Goal: Task Accomplishment & Management: Manage account settings

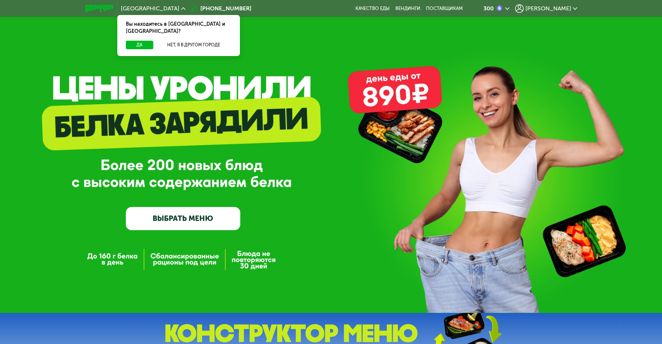
click at [546, 14] on div "300 Дмитрий" at bounding box center [525, 9] width 112 height 16
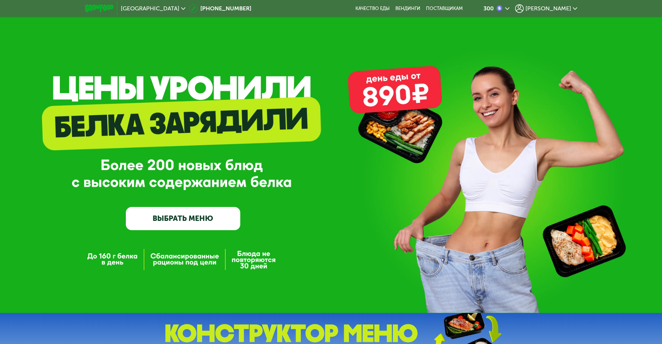
click at [555, 6] on span "[PERSON_NAME]" at bounding box center [549, 9] width 46 height 6
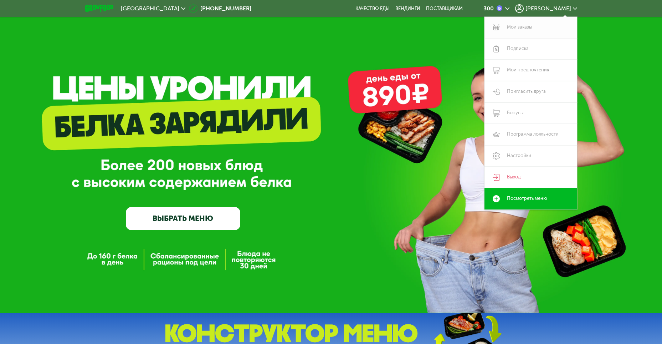
click at [550, 25] on link "Мои заказы" at bounding box center [531, 27] width 93 height 21
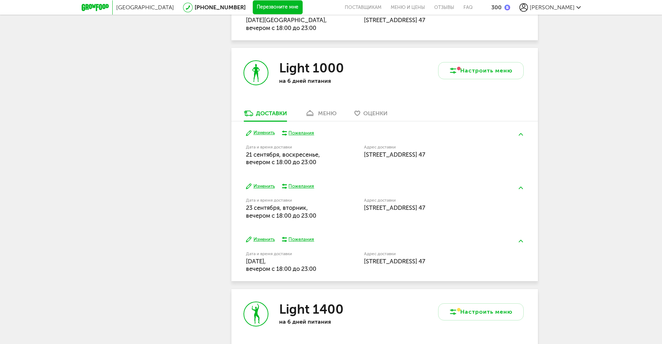
scroll to position [428, 0]
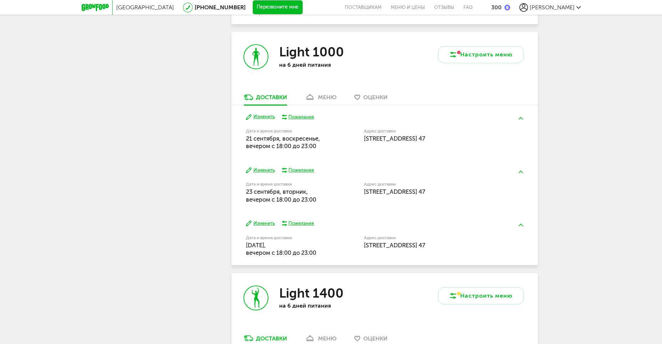
click at [332, 98] on div "меню" at bounding box center [327, 97] width 19 height 7
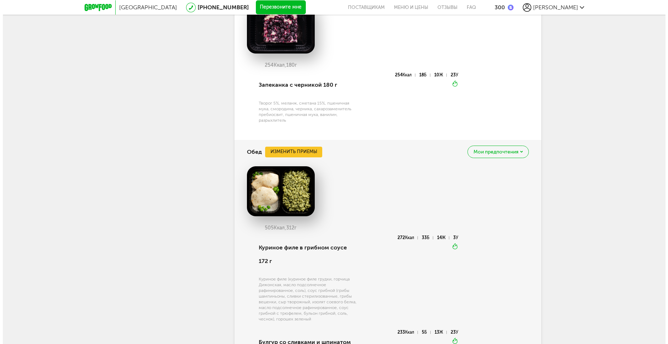
scroll to position [870, 0]
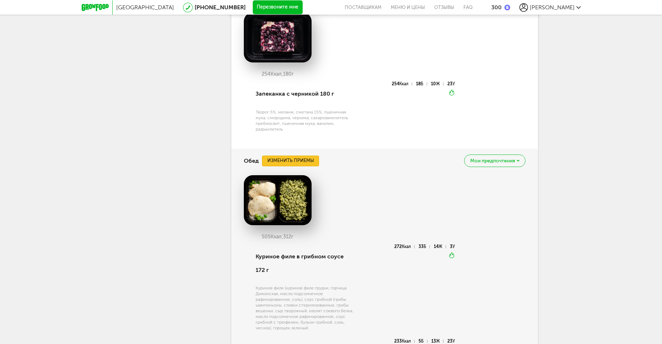
click at [295, 161] on button "Изменить приемы" at bounding box center [290, 160] width 57 height 11
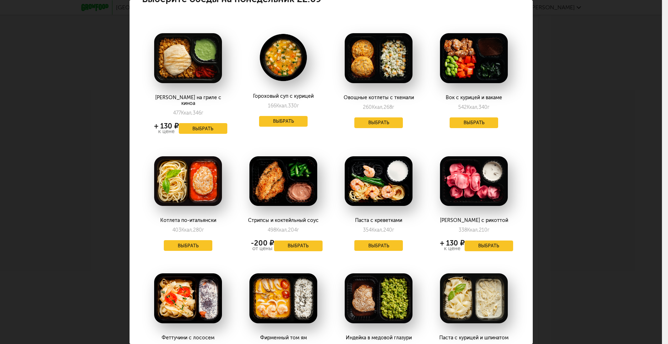
scroll to position [0, 0]
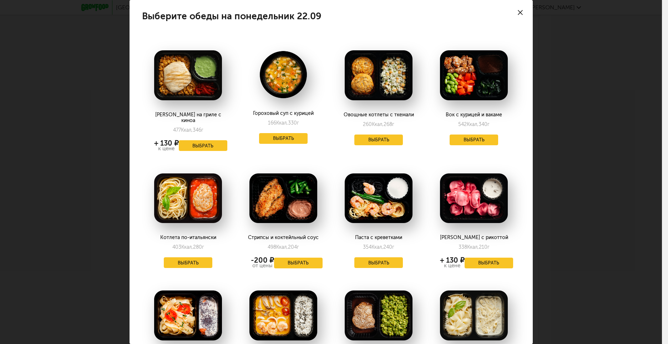
click at [517, 11] on icon at bounding box center [519, 12] width 5 height 5
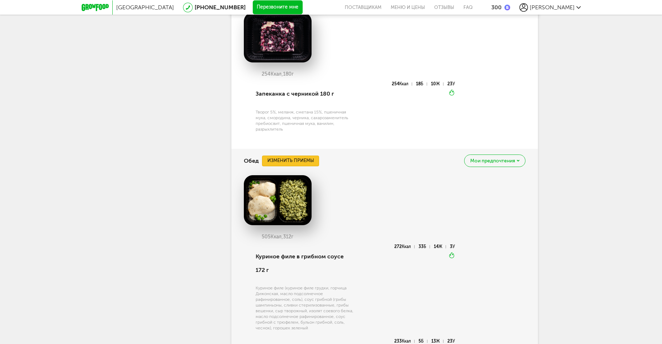
click at [286, 160] on button "Изменить приемы" at bounding box center [290, 160] width 57 height 11
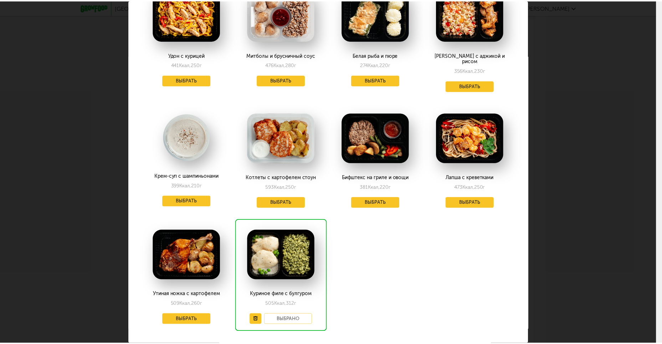
scroll to position [785, 0]
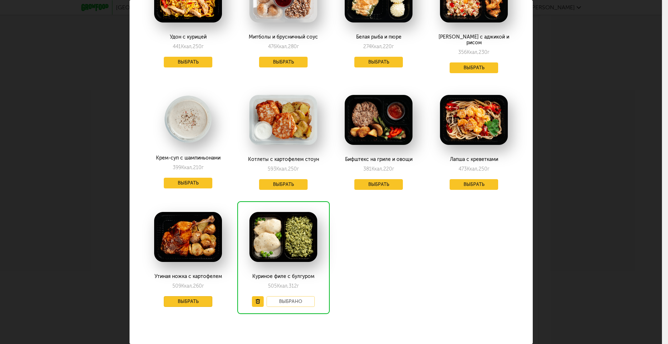
click at [188, 296] on button "Выбрать" at bounding box center [188, 301] width 48 height 11
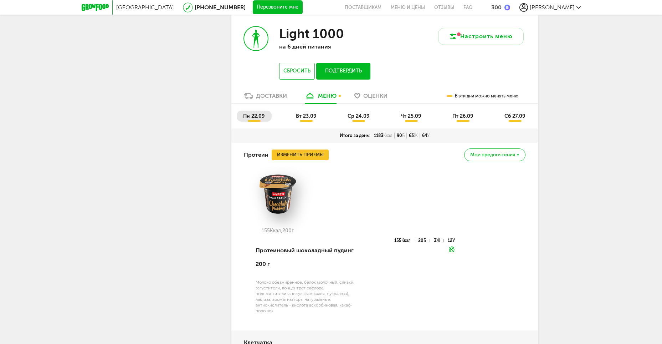
scroll to position [442, 0]
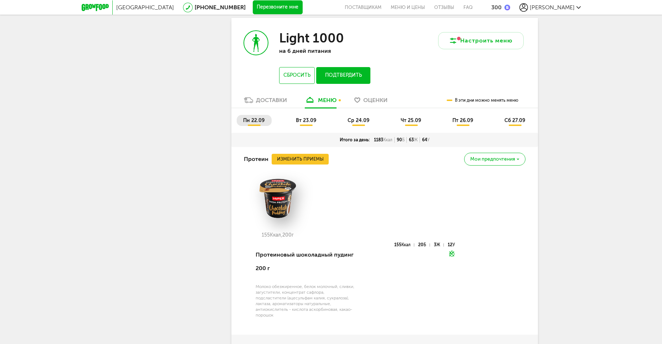
click at [305, 120] on span "вт 23.09" at bounding box center [306, 120] width 20 height 6
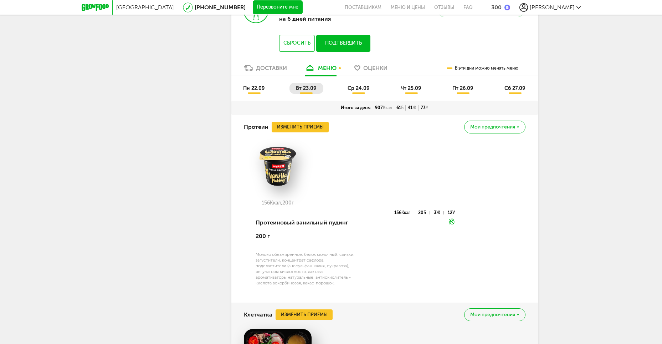
scroll to position [477, 0]
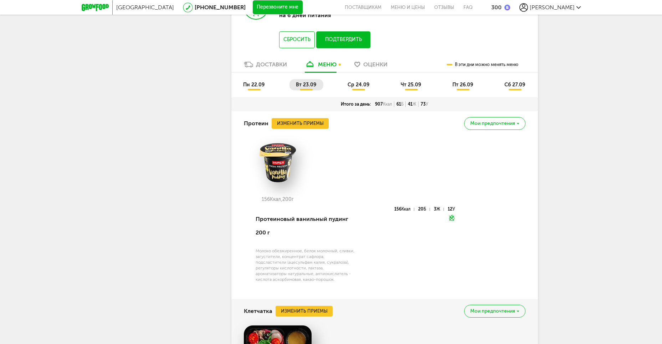
click at [359, 85] on span "ср 24.09" at bounding box center [359, 85] width 22 height 6
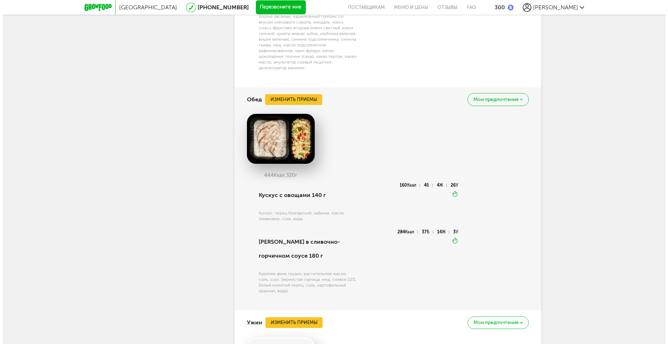
scroll to position [1048, 0]
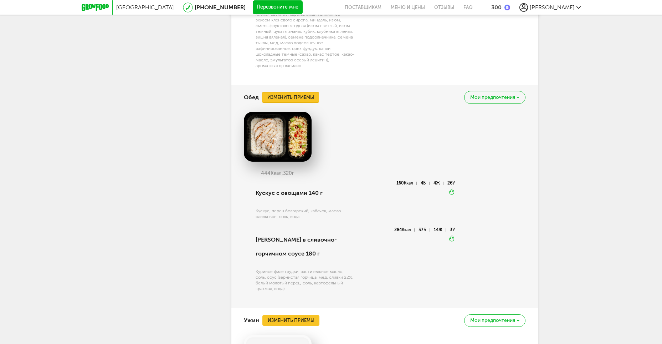
click at [299, 97] on button "Изменить приемы" at bounding box center [290, 97] width 57 height 11
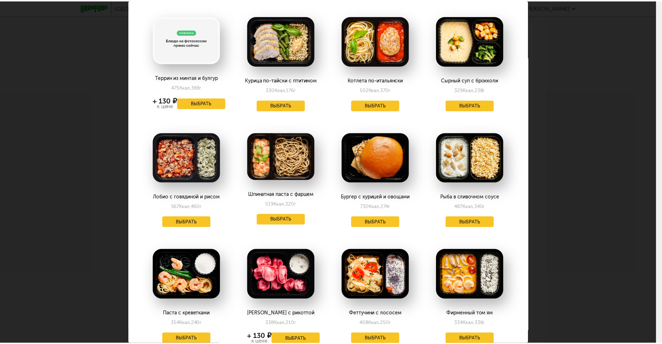
scroll to position [0, 0]
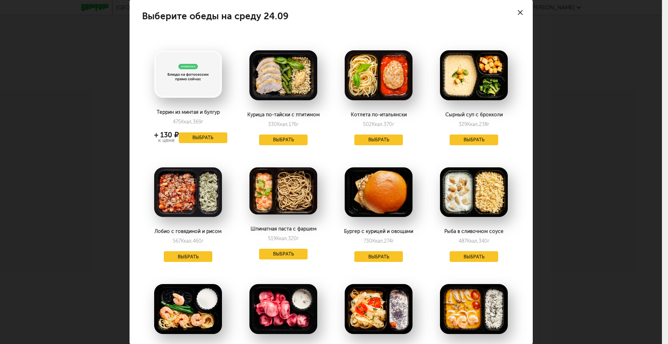
click at [517, 12] on use at bounding box center [519, 12] width 5 height 5
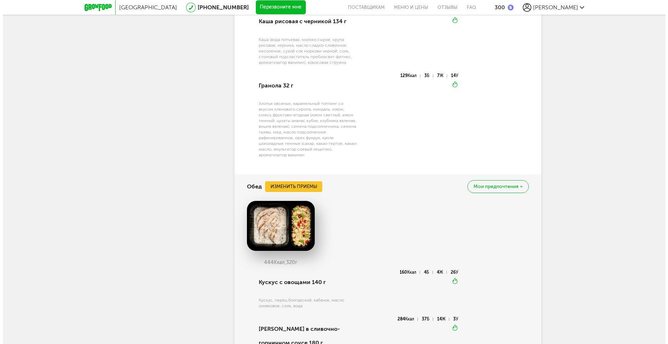
scroll to position [1048, 0]
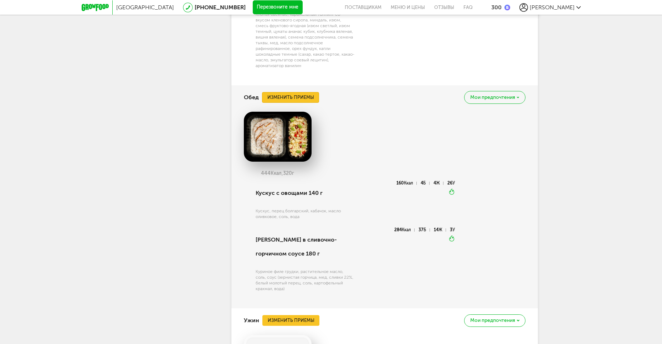
click at [300, 96] on button "Изменить приемы" at bounding box center [290, 97] width 57 height 11
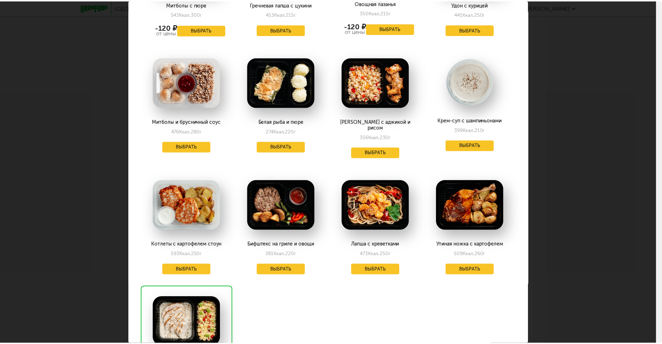
scroll to position [820, 0]
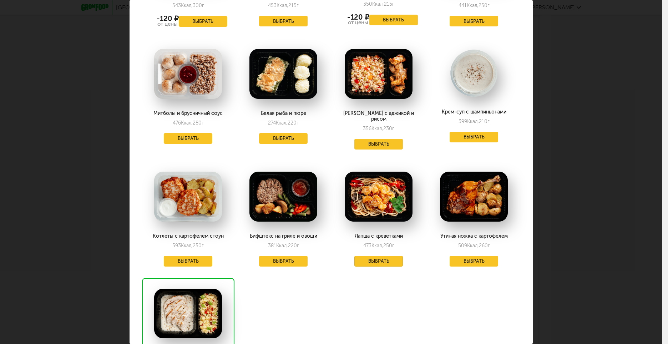
click at [374, 256] on button "Выбрать" at bounding box center [378, 261] width 48 height 11
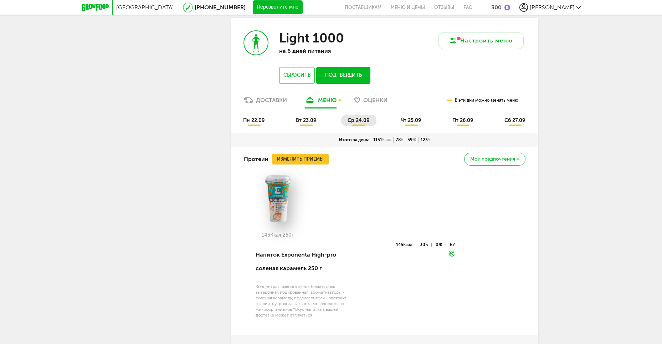
scroll to position [406, 0]
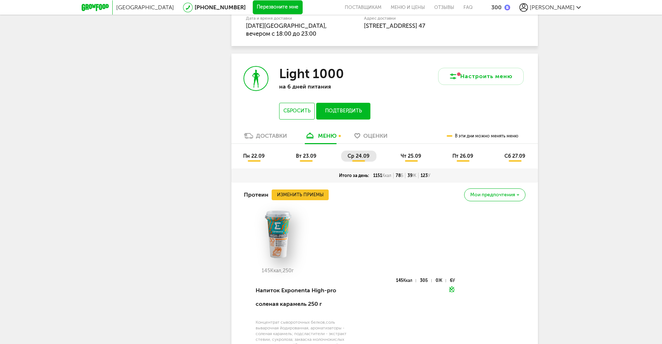
click at [407, 156] on span "чт 25.09" at bounding box center [411, 156] width 20 height 6
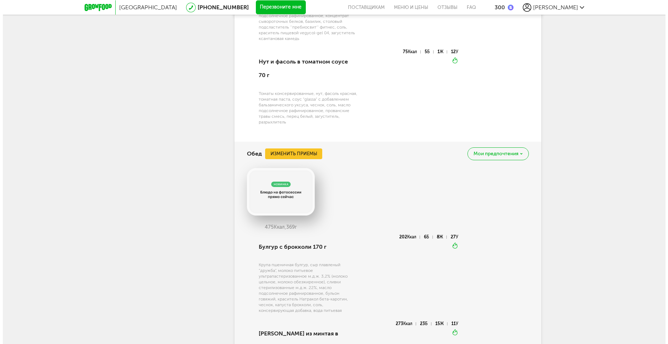
scroll to position [1048, 0]
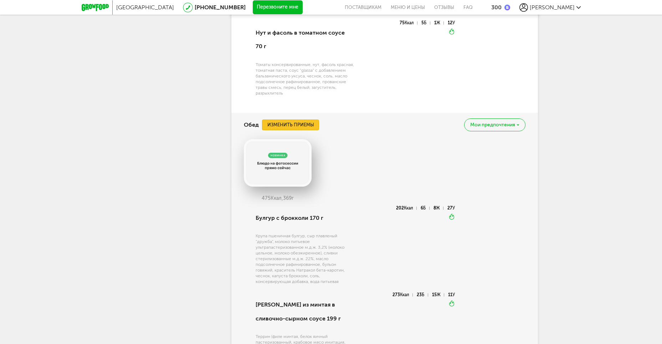
click at [285, 126] on button "Изменить приемы" at bounding box center [290, 124] width 57 height 11
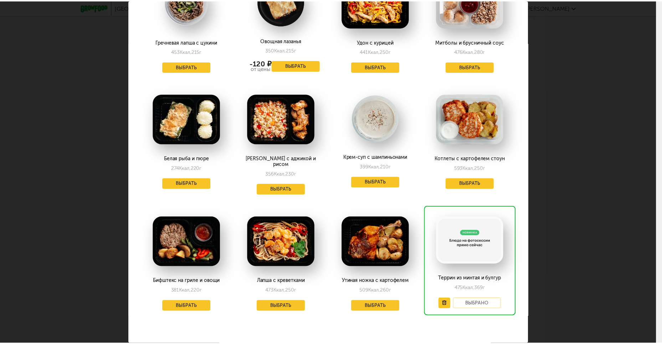
scroll to position [785, 0]
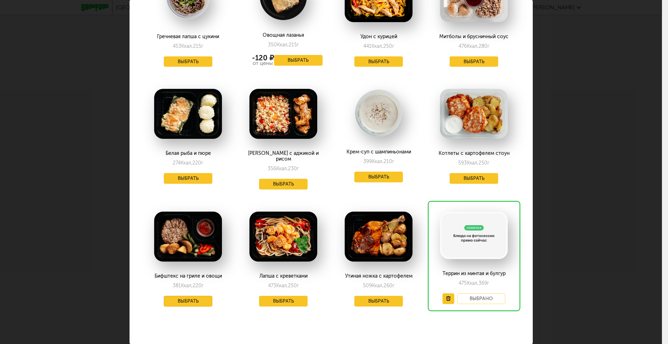
click at [184, 296] on button "Выбрать" at bounding box center [188, 301] width 48 height 11
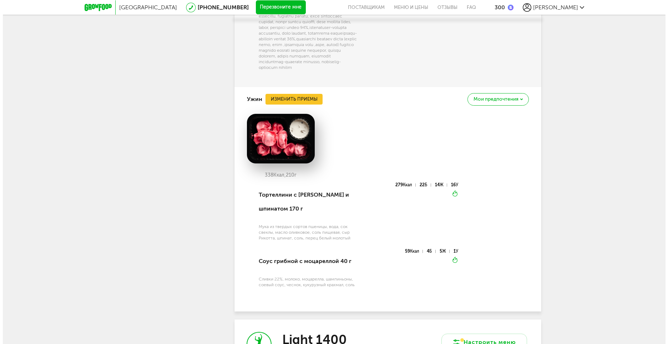
scroll to position [1298, 0]
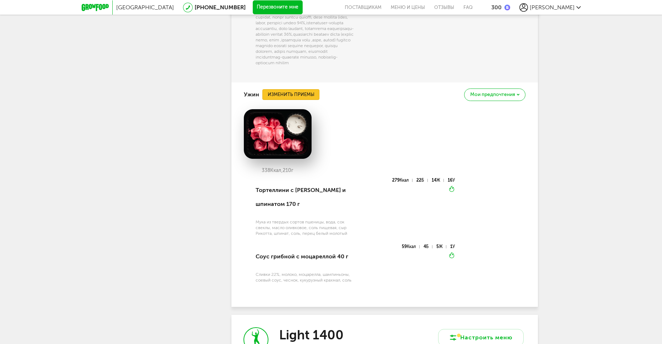
click at [281, 99] on button "Изменить приемы" at bounding box center [290, 94] width 57 height 11
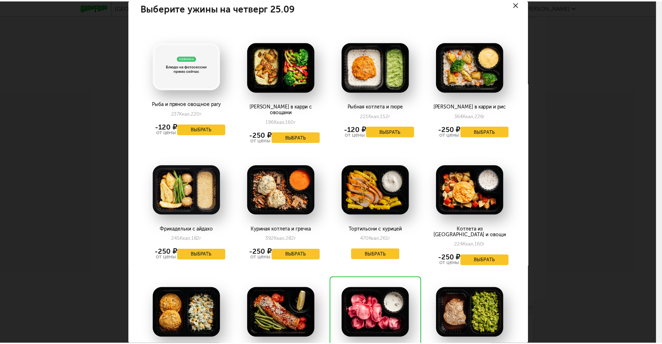
scroll to position [0, 0]
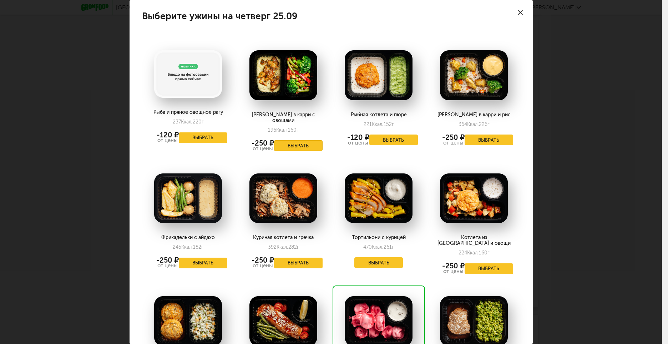
click at [297, 140] on button "Выбрать" at bounding box center [298, 145] width 48 height 11
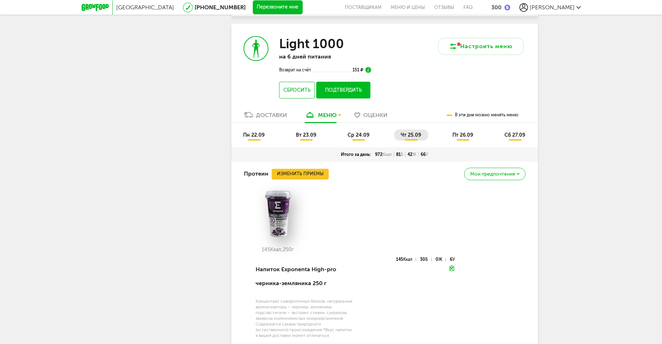
scroll to position [406, 0]
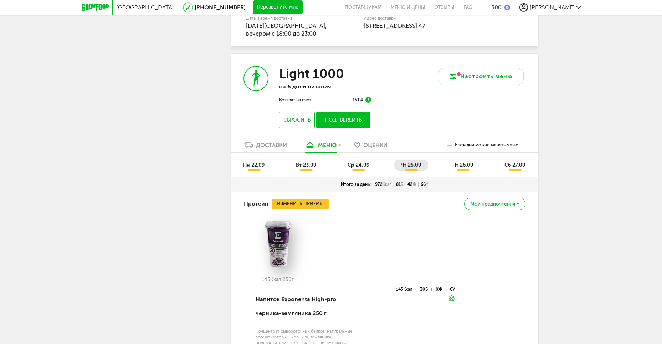
click at [458, 164] on span "пт 26.09" at bounding box center [463, 165] width 21 height 6
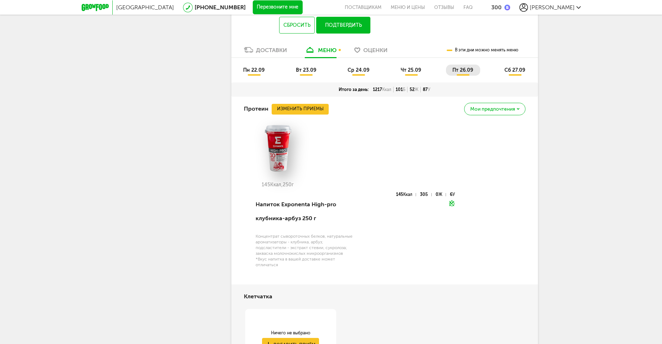
scroll to position [477, 0]
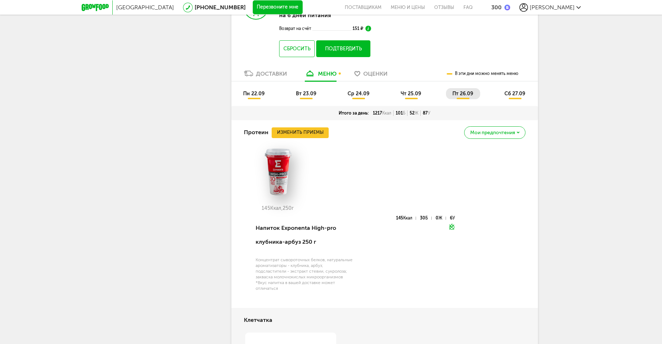
click at [513, 93] on span "сб 27.09" at bounding box center [515, 94] width 21 height 6
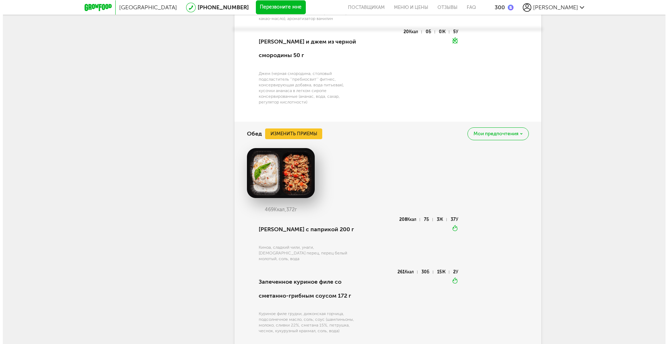
scroll to position [1048, 0]
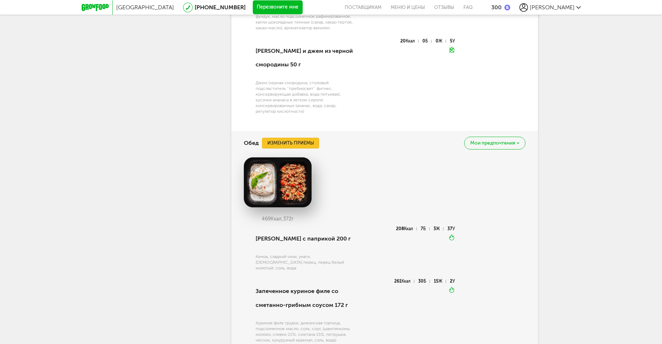
click at [288, 138] on button "Изменить приемы" at bounding box center [290, 143] width 57 height 11
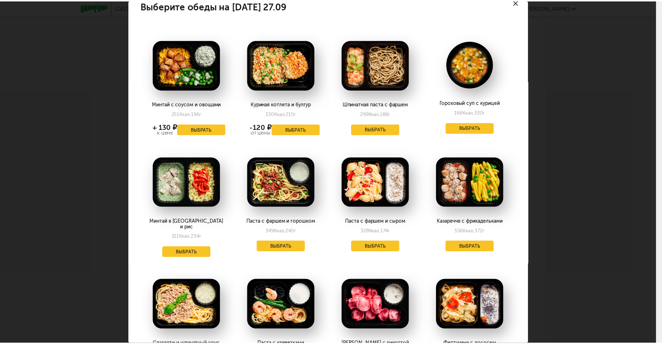
scroll to position [0, 0]
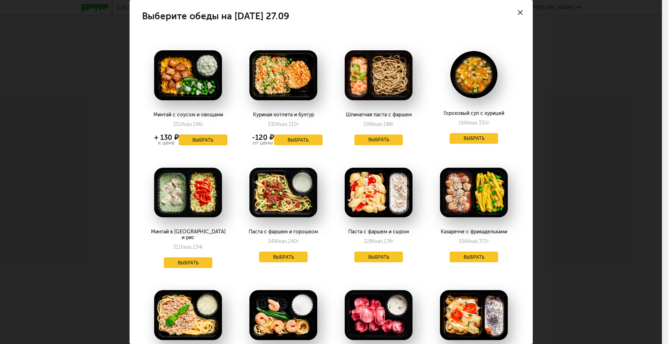
click at [201, 139] on button "Выбрать" at bounding box center [203, 139] width 48 height 11
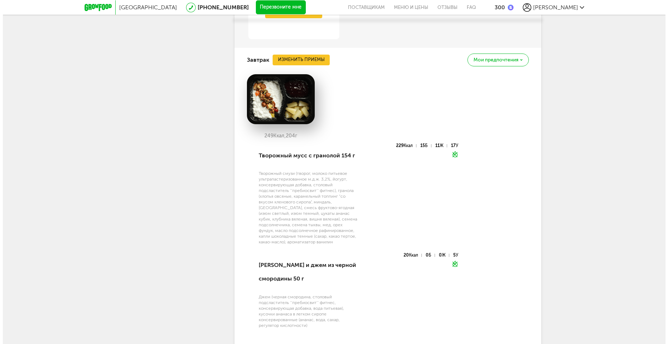
scroll to position [1012, 0]
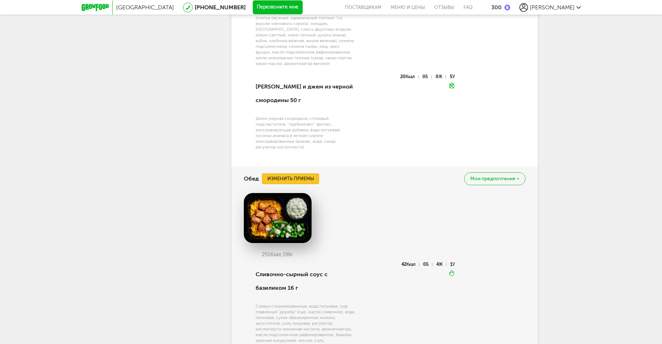
click at [301, 178] on button "Изменить приемы" at bounding box center [290, 178] width 57 height 11
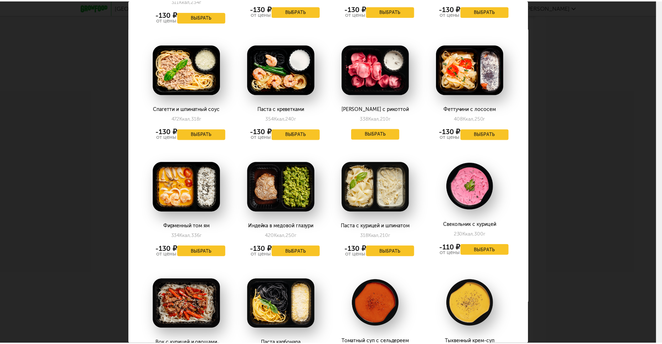
scroll to position [250, 0]
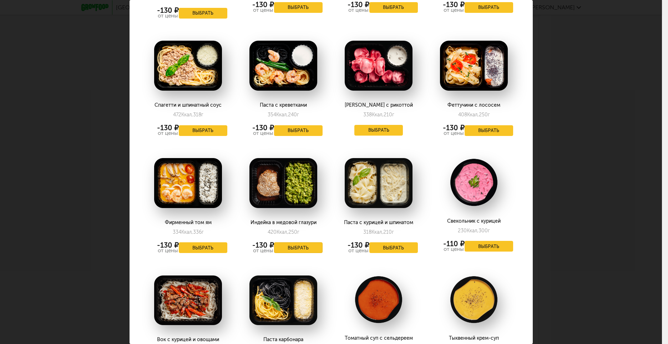
click at [293, 242] on button "Выбрать" at bounding box center [298, 247] width 48 height 11
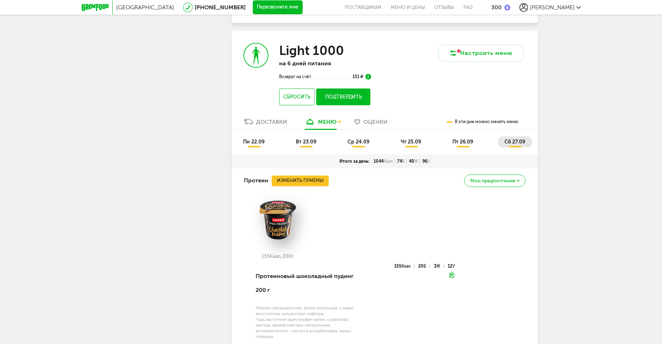
scroll to position [406, 0]
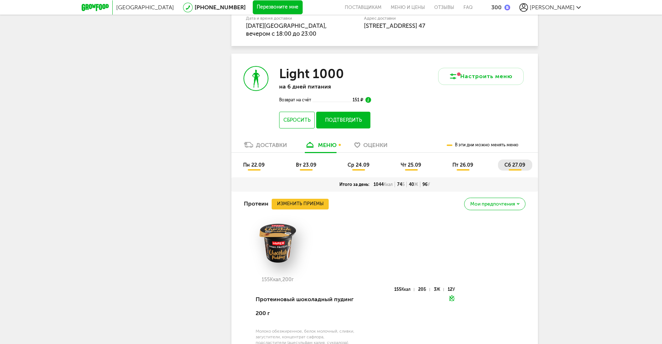
click at [343, 119] on button "Подтвердить" at bounding box center [343, 120] width 54 height 17
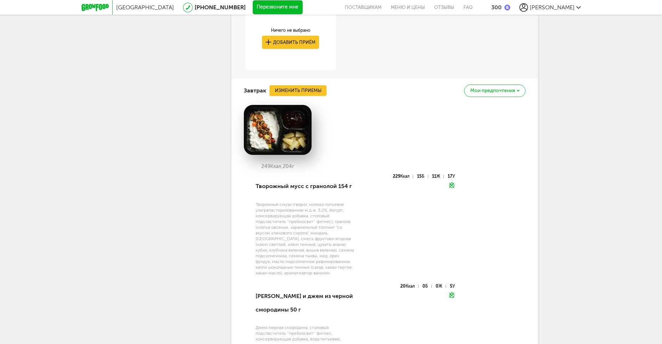
scroll to position [763, 0]
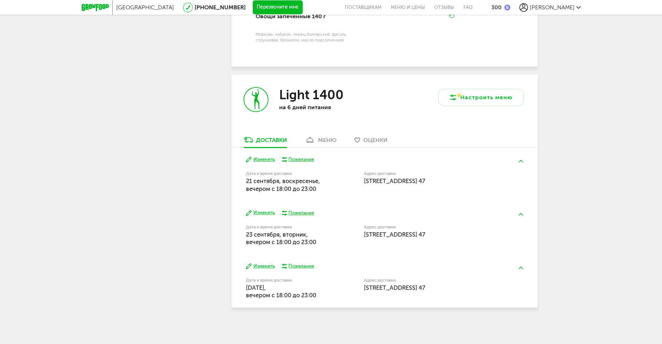
click at [321, 143] on div "меню" at bounding box center [327, 140] width 19 height 7
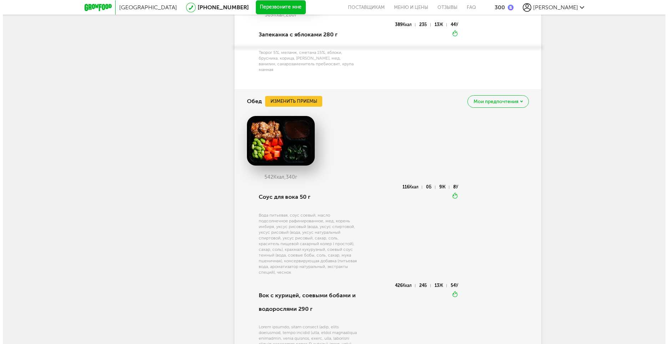
scroll to position [2022, 0]
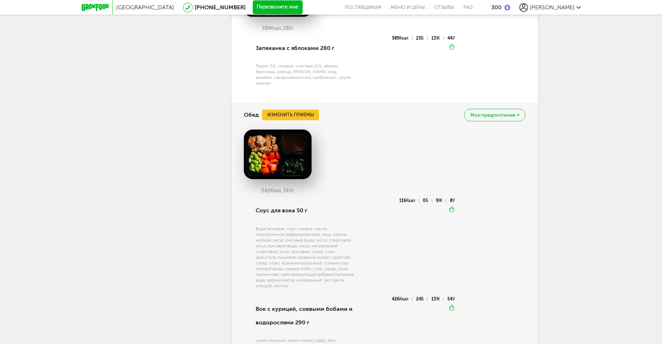
click at [293, 103] on div "Обед Изменить приемы [PERSON_NAME] предпочтения" at bounding box center [385, 115] width 282 height 24
click at [293, 109] on button "Изменить приемы" at bounding box center [290, 114] width 57 height 11
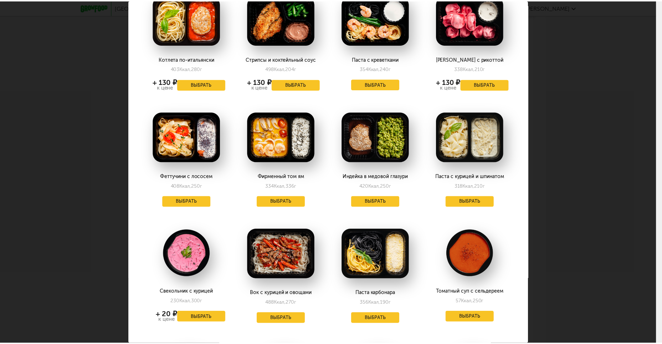
scroll to position [214, 0]
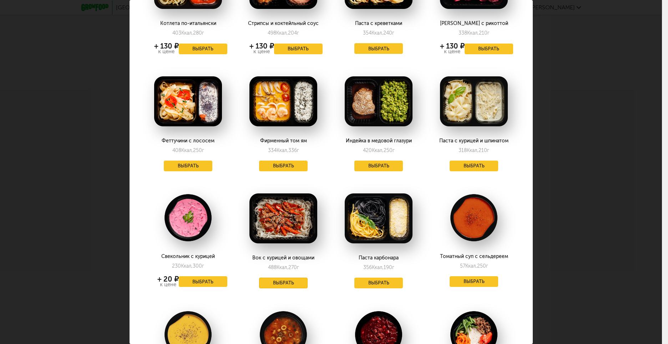
click at [289, 279] on button "Выбрать" at bounding box center [283, 282] width 48 height 11
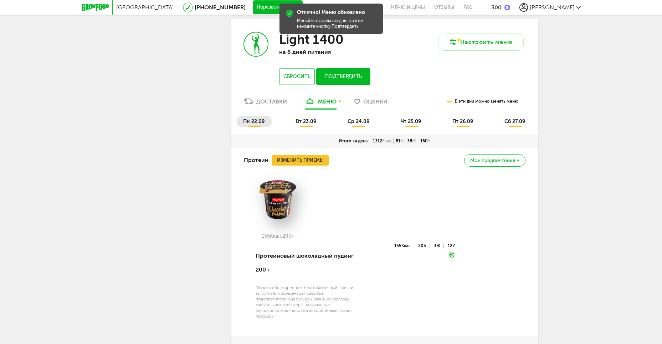
scroll to position [1487, 0]
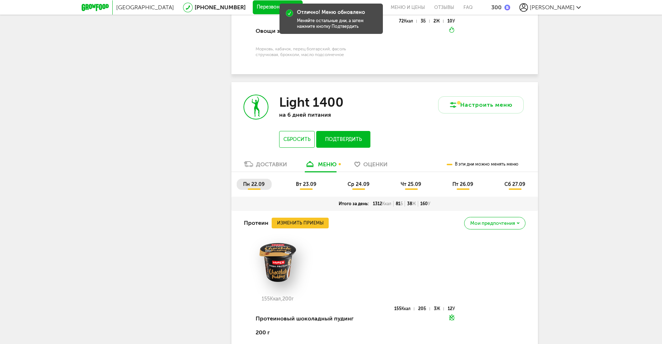
click at [312, 190] on li "вт 23.09" at bounding box center [307, 184] width 34 height 11
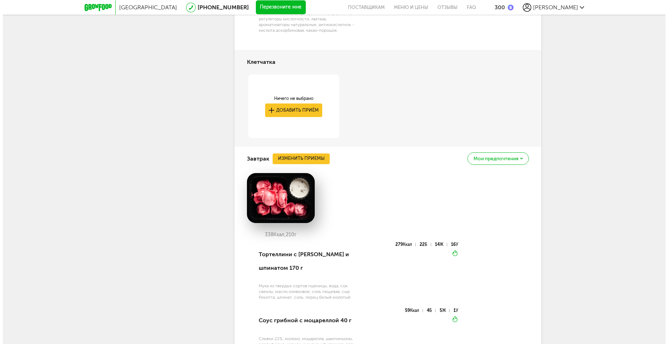
scroll to position [1844, 0]
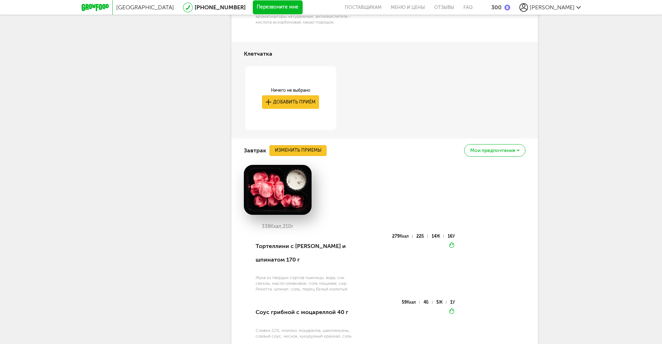
click at [294, 154] on button "Изменить приемы" at bounding box center [298, 150] width 57 height 11
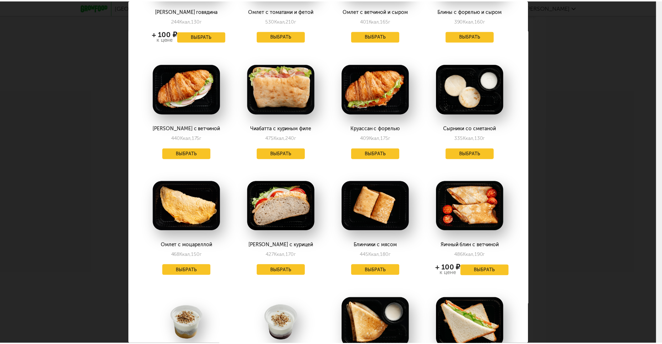
scroll to position [713, 0]
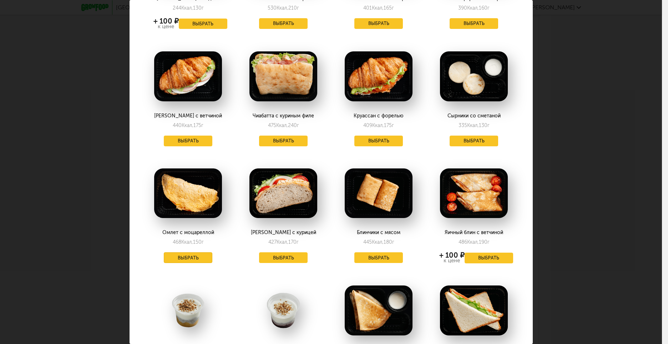
click at [179, 252] on button "Выбрать" at bounding box center [188, 257] width 48 height 11
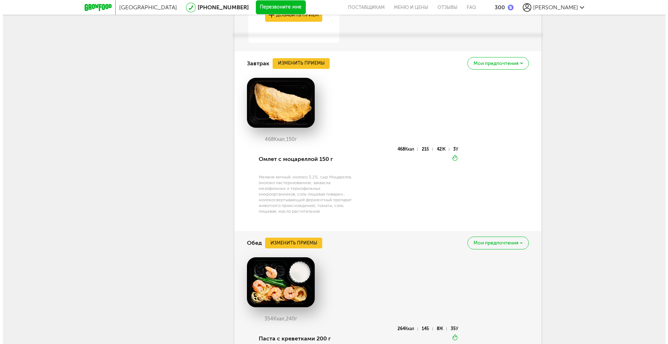
scroll to position [1915, 0]
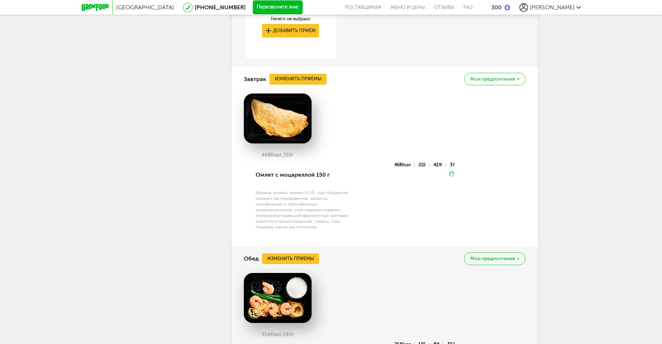
click at [291, 75] on button "Изменить приемы" at bounding box center [298, 79] width 57 height 11
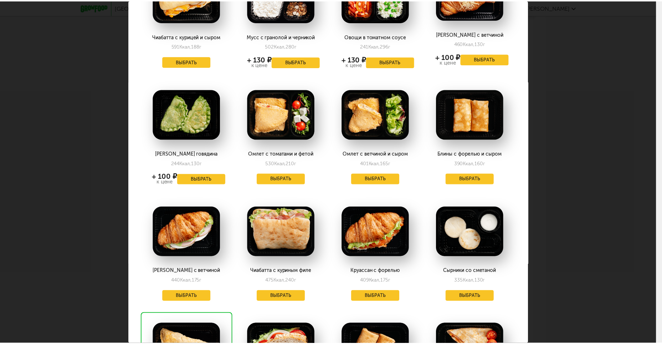
scroll to position [571, 0]
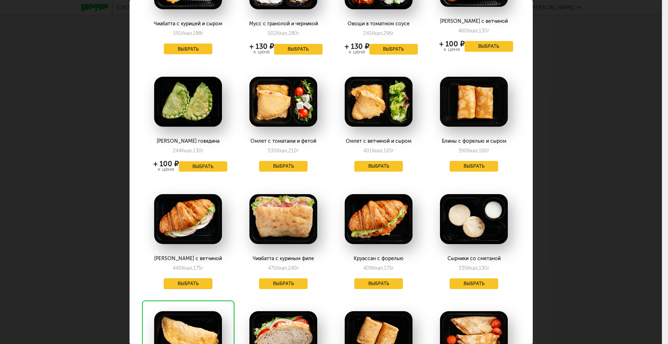
drag, startPoint x: 183, startPoint y: 272, endPoint x: 189, endPoint y: 270, distance: 6.3
click at [189, 278] on button "Выбрать" at bounding box center [188, 283] width 48 height 11
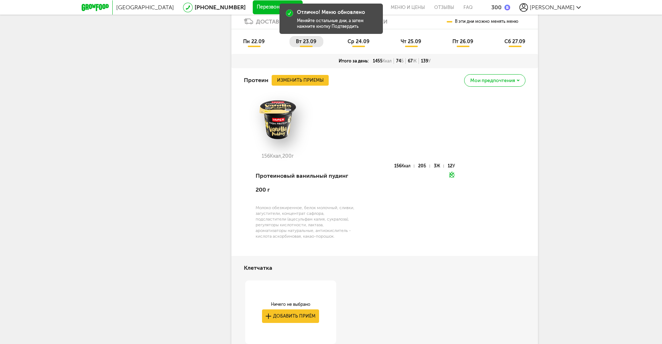
scroll to position [1487, 0]
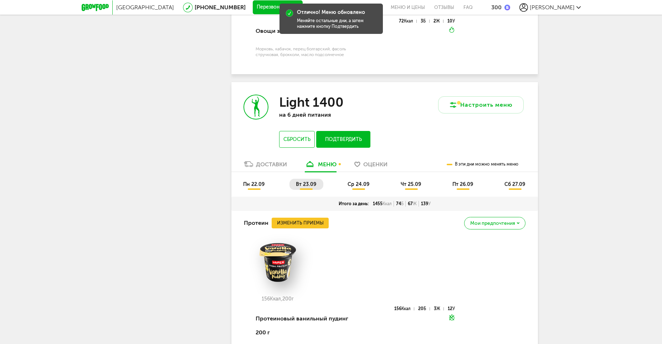
click at [363, 185] on span "ср 24.09" at bounding box center [359, 184] width 22 height 6
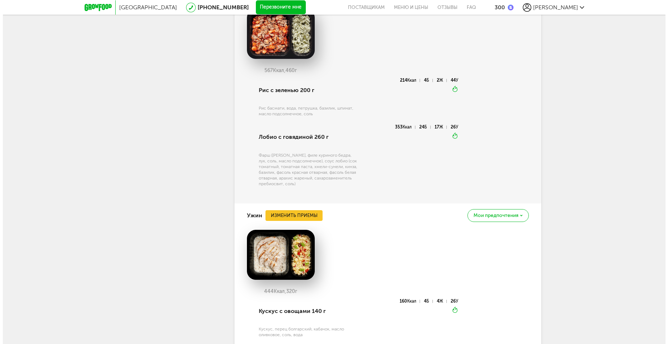
scroll to position [2200, 0]
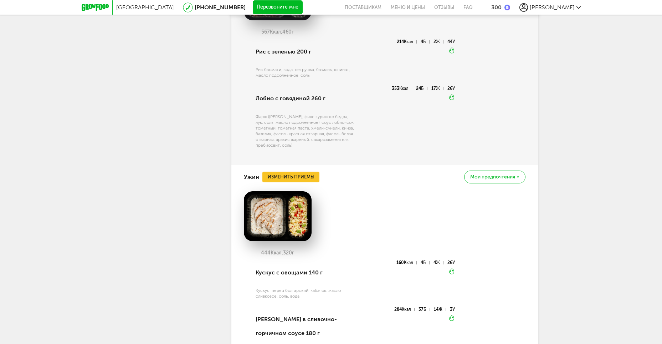
click at [298, 171] on div "Ужин Изменить приемы Мои предпочтения" at bounding box center [385, 177] width 282 height 24
click at [303, 178] on button "Изменить приемы" at bounding box center [290, 177] width 57 height 11
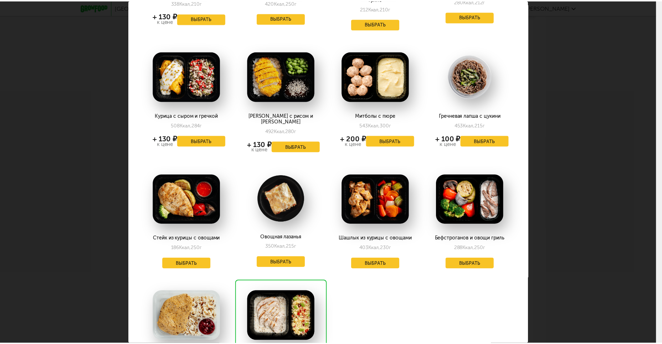
scroll to position [439, 0]
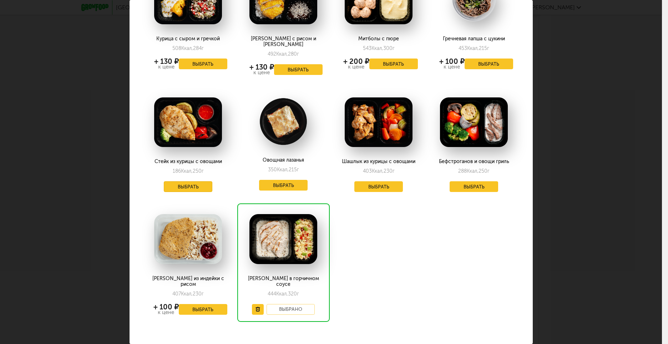
click at [196, 181] on button "Выбрать" at bounding box center [188, 186] width 48 height 11
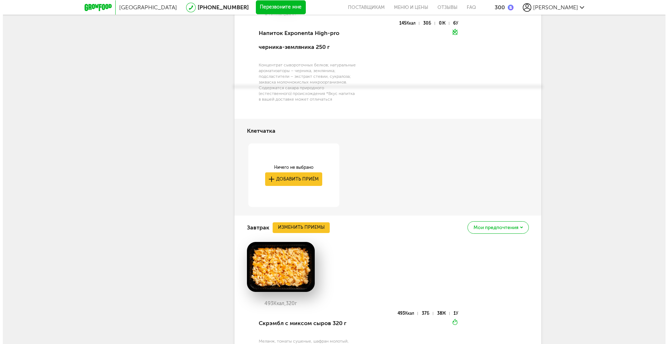
scroll to position [1844, 0]
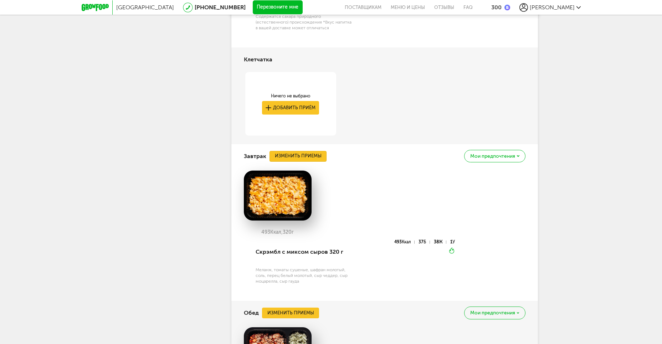
click at [316, 158] on button "Изменить приемы" at bounding box center [298, 156] width 57 height 11
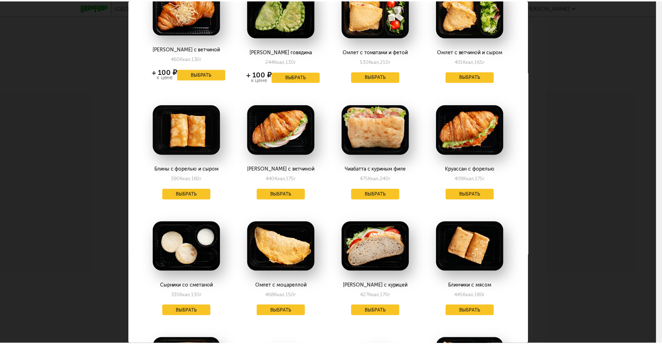
scroll to position [642, 0]
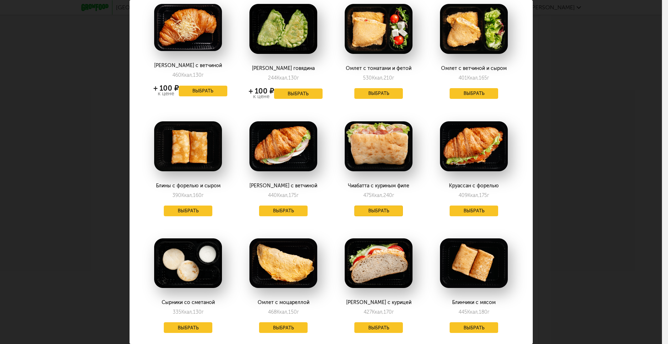
click at [368, 205] on button "Выбрать" at bounding box center [378, 210] width 48 height 11
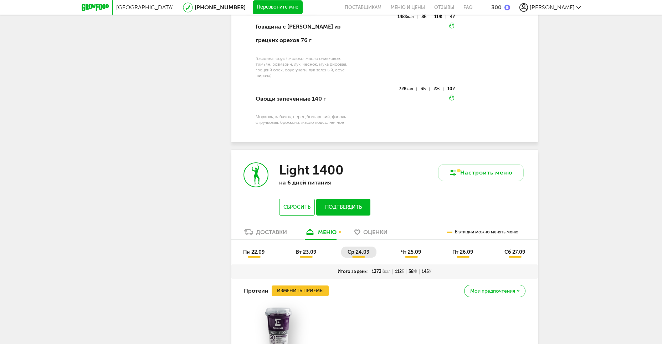
scroll to position [1451, 0]
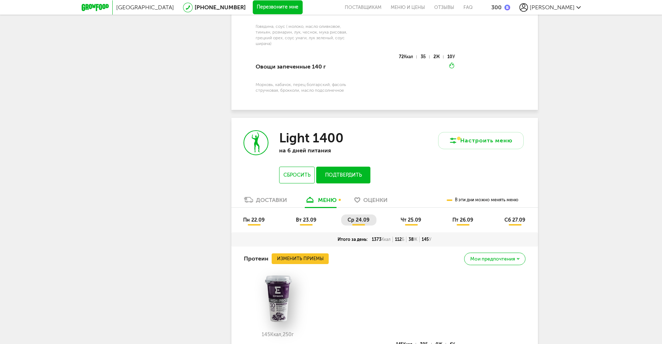
click at [405, 221] on span "чт 25.09" at bounding box center [411, 220] width 20 height 6
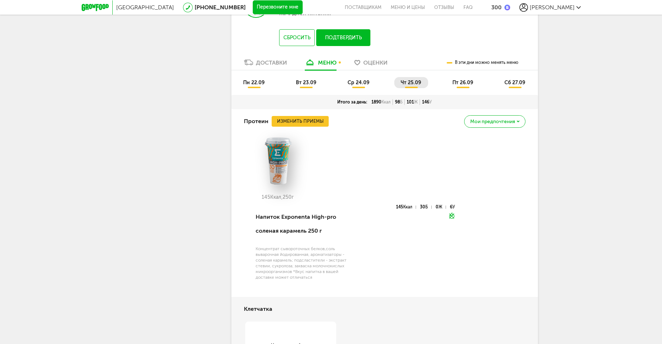
scroll to position [1523, 0]
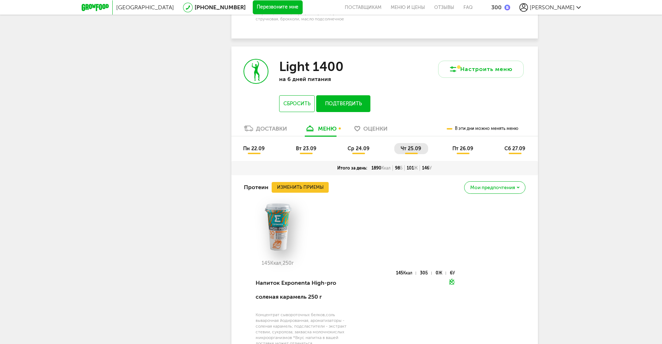
click at [362, 151] on span "ср 24.09" at bounding box center [359, 148] width 22 height 6
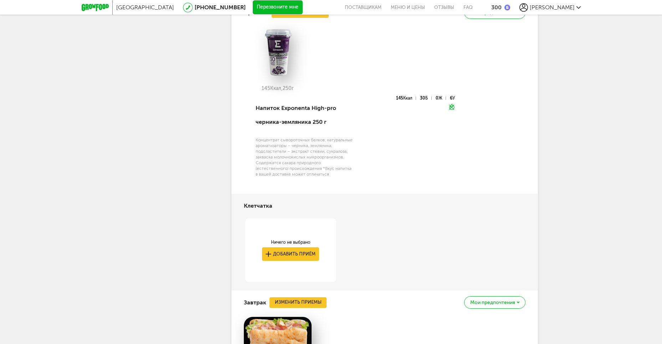
scroll to position [1594, 0]
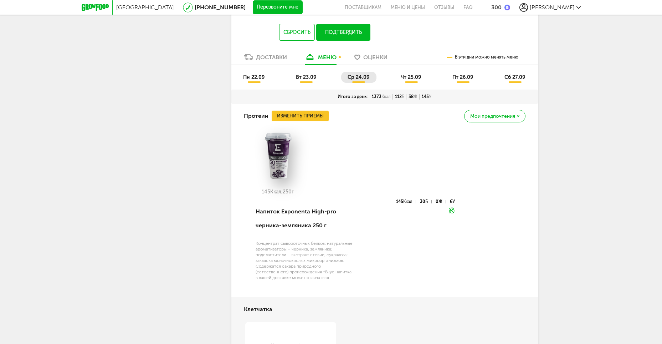
click at [425, 74] on li "чт 25.09" at bounding box center [411, 77] width 34 height 11
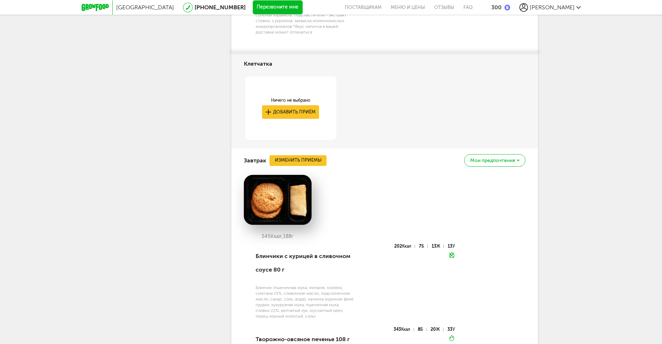
scroll to position [1915, 0]
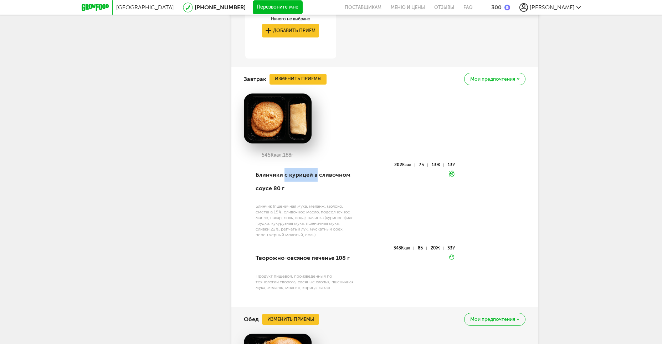
drag, startPoint x: 281, startPoint y: 173, endPoint x: 336, endPoint y: 169, distance: 54.7
click at [316, 169] on div "Блинчики с курицей в сливочном соусе 80 г" at bounding box center [305, 182] width 99 height 38
click at [346, 194] on div "Блинчики с курицей в сливочном соусе 80 г" at bounding box center [305, 182] width 99 height 38
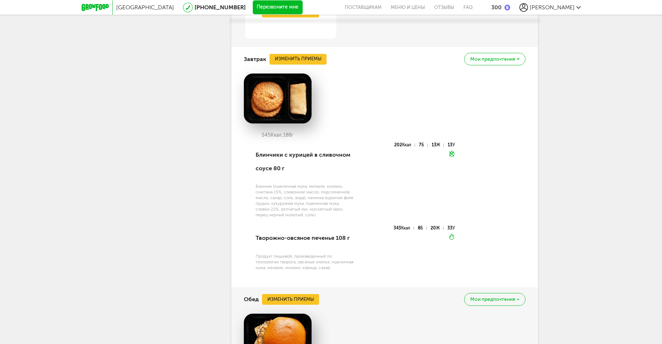
scroll to position [1951, 0]
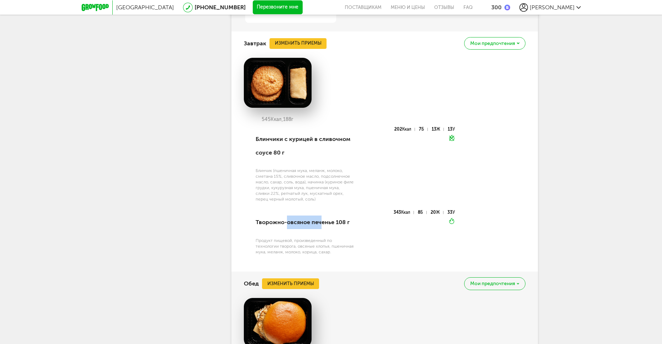
drag, startPoint x: 285, startPoint y: 219, endPoint x: 333, endPoint y: 223, distance: 47.9
click at [325, 224] on div "Творожно-овсяное печенье 108 г" at bounding box center [305, 222] width 99 height 24
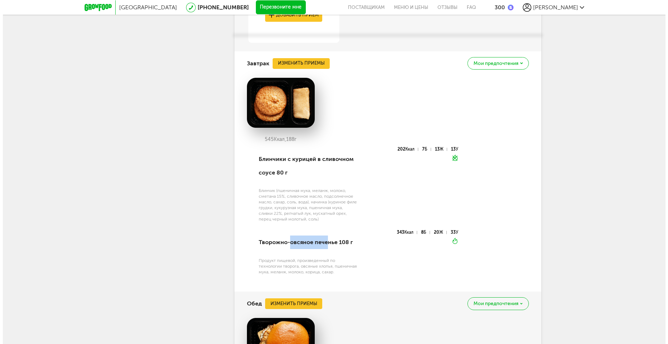
scroll to position [1915, 0]
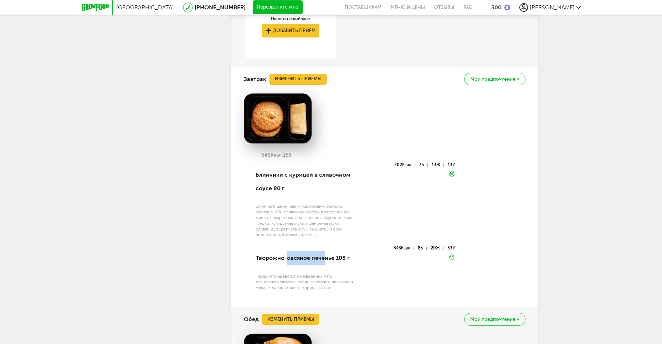
click at [294, 82] on button "Изменить приемы" at bounding box center [298, 79] width 57 height 11
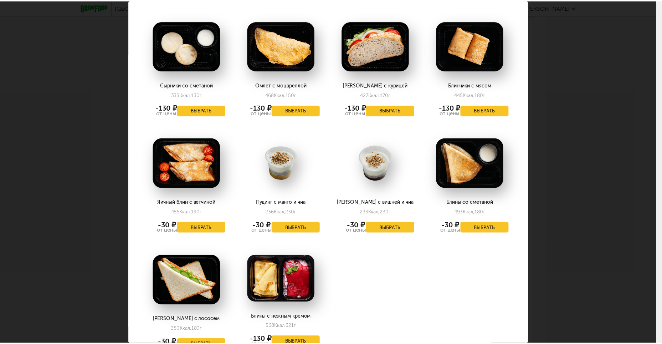
scroll to position [872, 0]
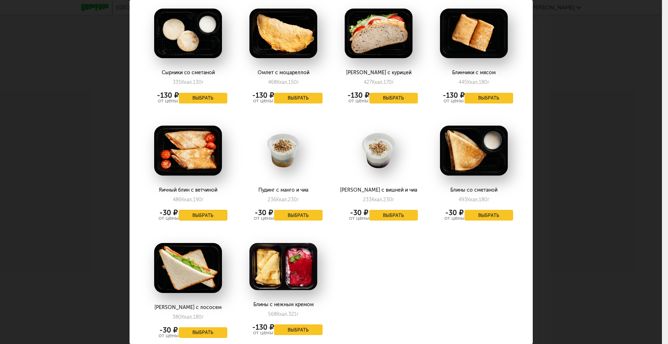
click at [193, 210] on button "Выбрать" at bounding box center [203, 215] width 48 height 11
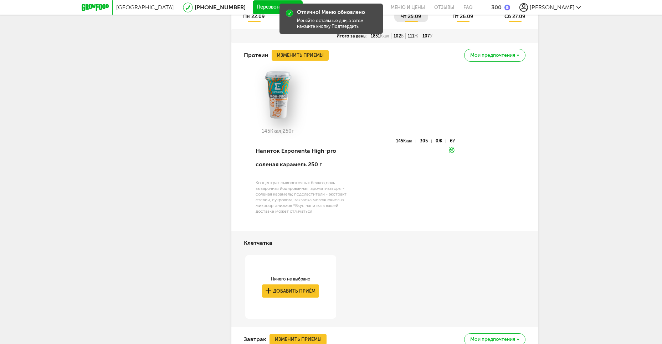
scroll to position [1594, 0]
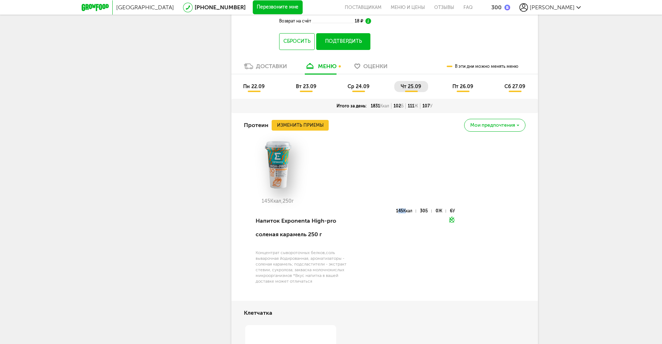
drag, startPoint x: 394, startPoint y: 211, endPoint x: 402, endPoint y: 211, distance: 7.9
click at [402, 211] on div "145 Ккал" at bounding box center [406, 210] width 20 height 3
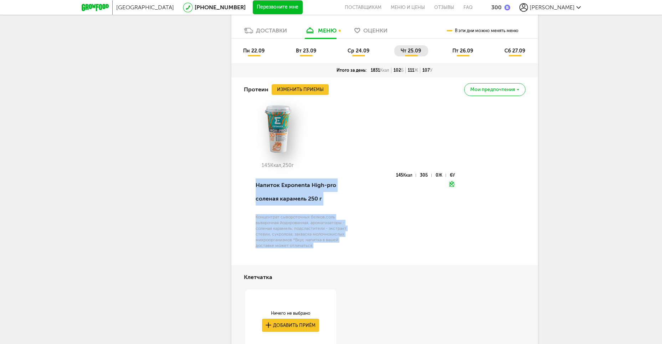
click at [369, 174] on div "145 Ккал, 250 г Напиток Exponenta High-pro соленая карамель 250 г Концентрат сы…" at bounding box center [385, 180] width 282 height 152
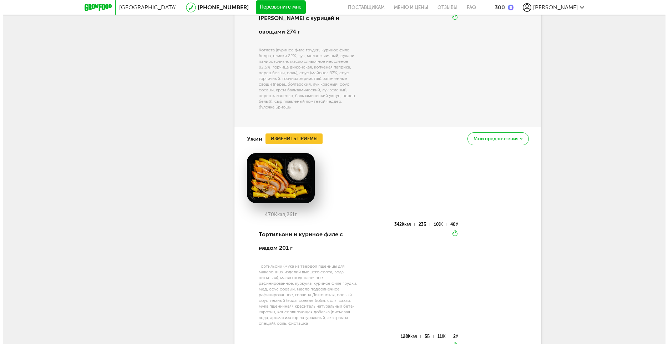
scroll to position [2307, 0]
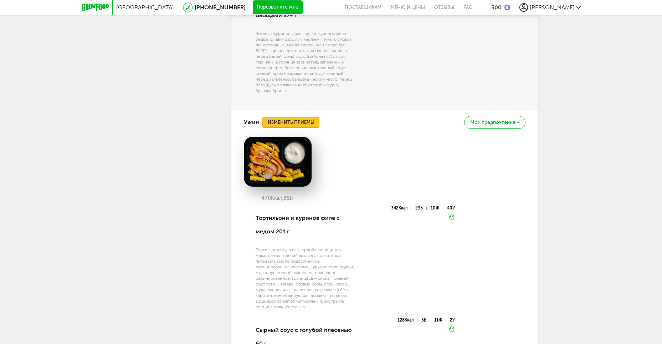
click at [290, 117] on button "Изменить приемы" at bounding box center [290, 122] width 57 height 11
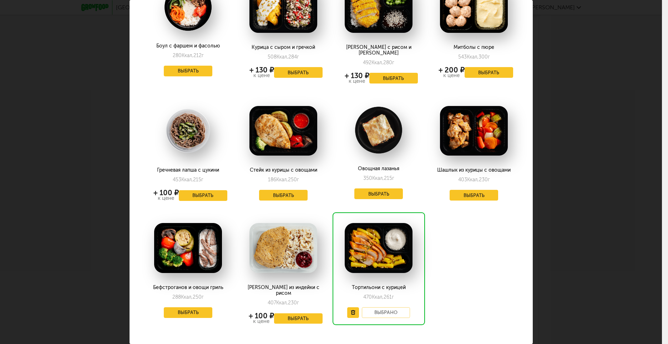
scroll to position [439, 0]
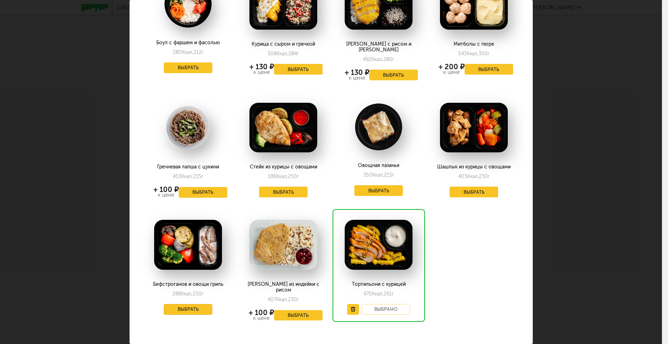
click at [196, 304] on button "Выбрать" at bounding box center [188, 309] width 48 height 11
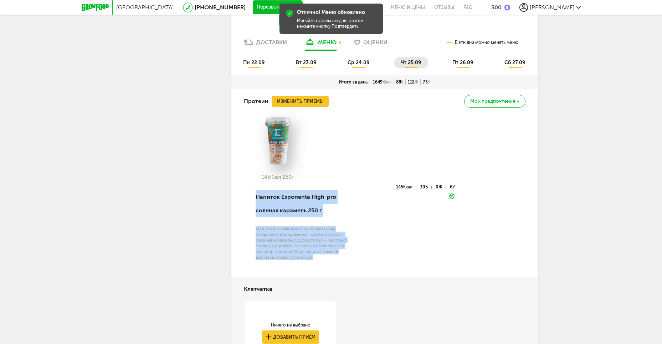
scroll to position [1617, 0]
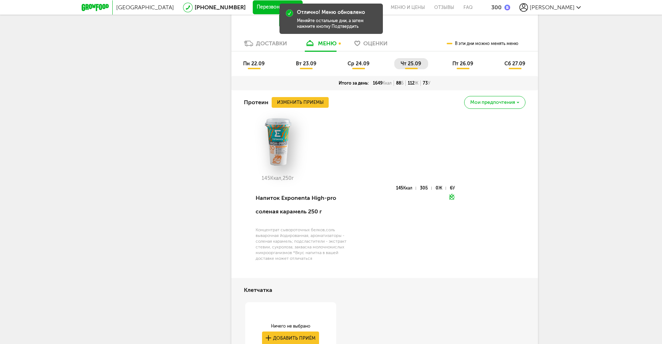
click at [404, 111] on div "Протеин Изменить приемы Мои предпочтения" at bounding box center [385, 102] width 282 height 24
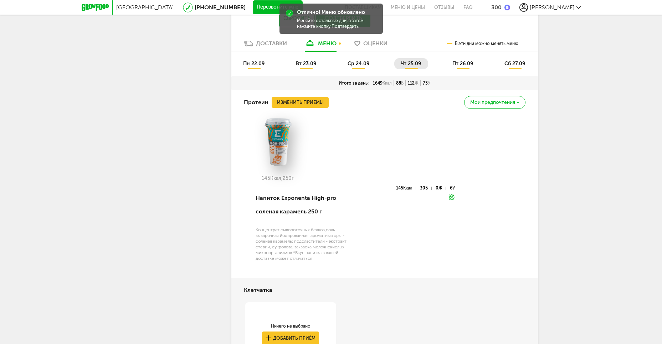
click at [471, 63] on span "пт 26.09" at bounding box center [463, 64] width 21 height 6
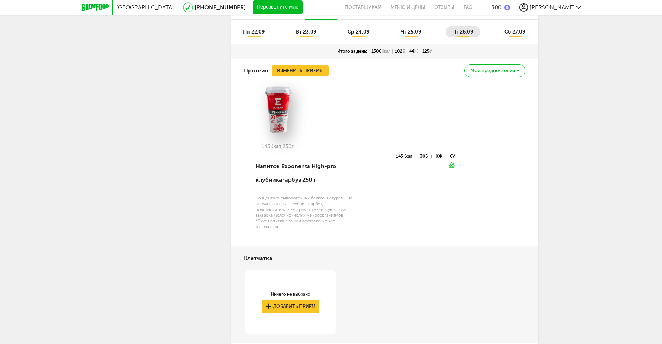
scroll to position [1604, 0]
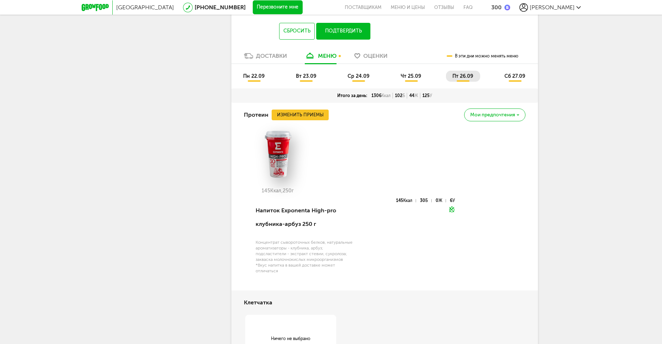
click at [515, 78] on span "сб 27.09" at bounding box center [515, 76] width 21 height 6
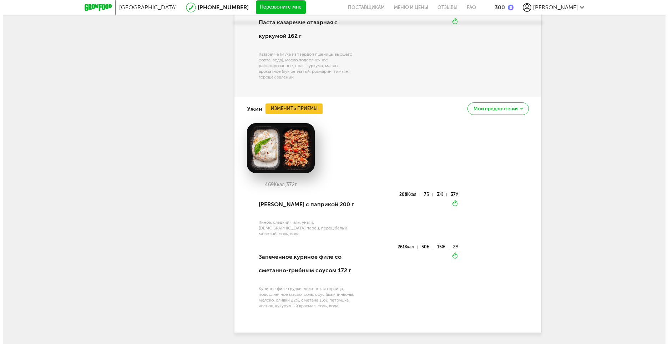
scroll to position [2389, 0]
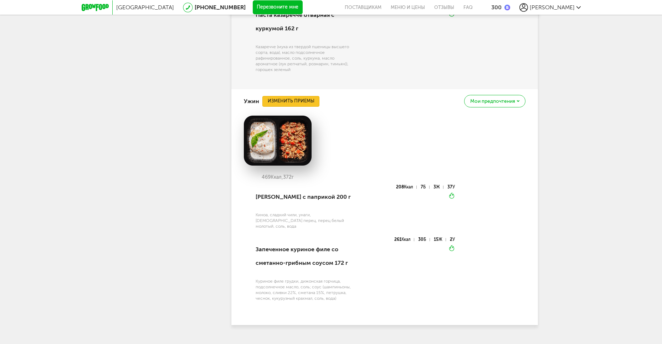
click at [304, 107] on button "Изменить приемы" at bounding box center [290, 101] width 57 height 11
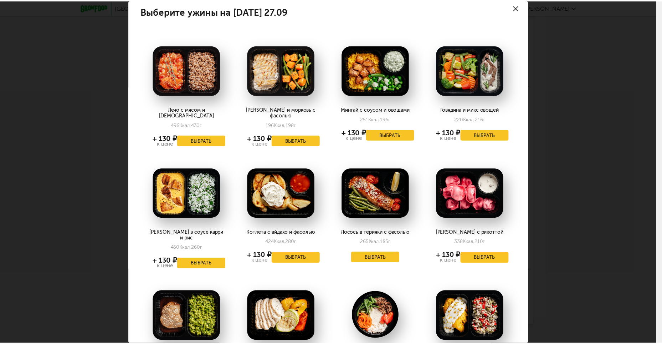
scroll to position [0, 0]
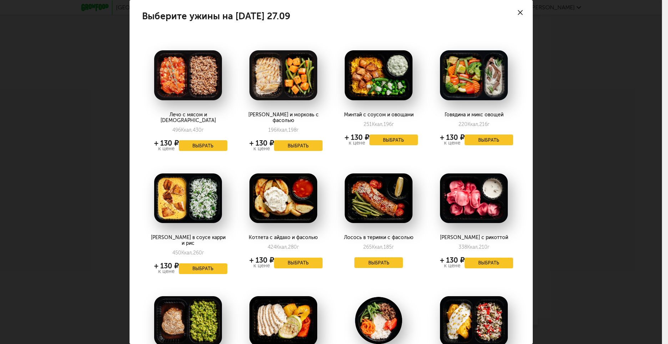
click at [517, 10] on div at bounding box center [519, 12] width 25 height 25
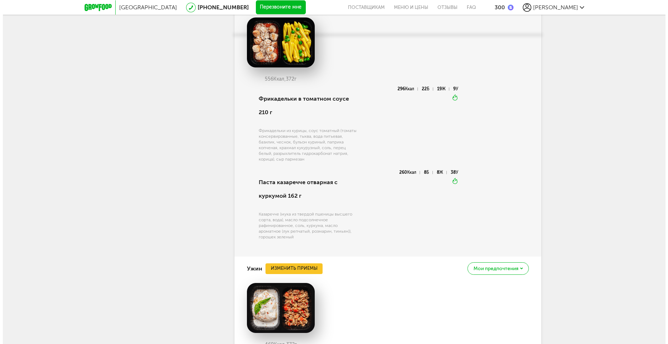
scroll to position [2175, 0]
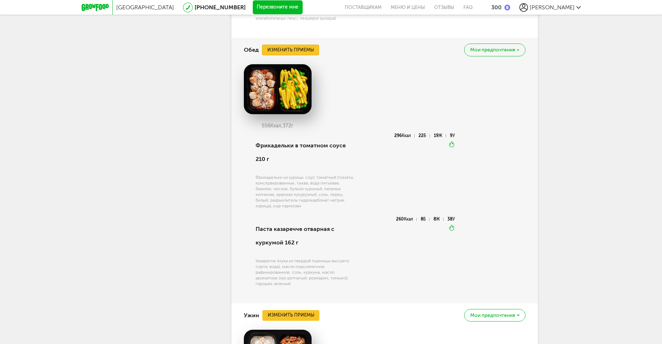
click at [302, 55] on button "Изменить приемы" at bounding box center [290, 50] width 57 height 11
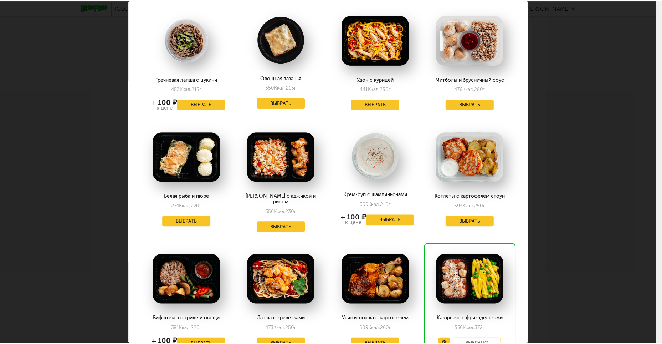
scroll to position [788, 0]
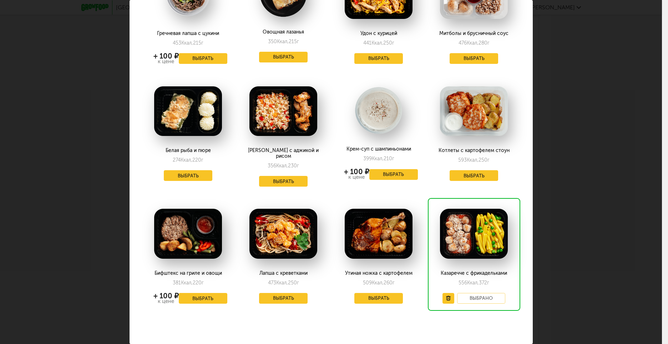
click at [193, 240] on img at bounding box center [188, 234] width 68 height 50
click at [194, 293] on button "Выбрать" at bounding box center [203, 298] width 48 height 11
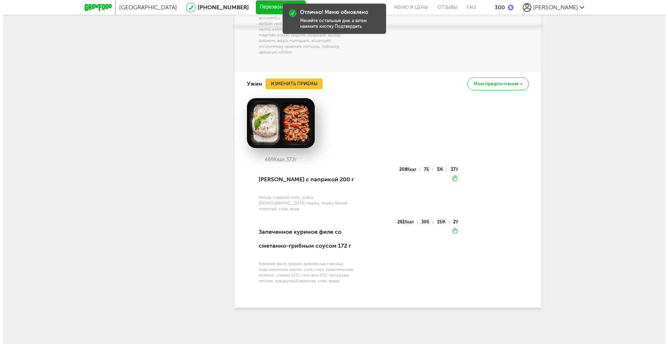
scroll to position [2373, 0]
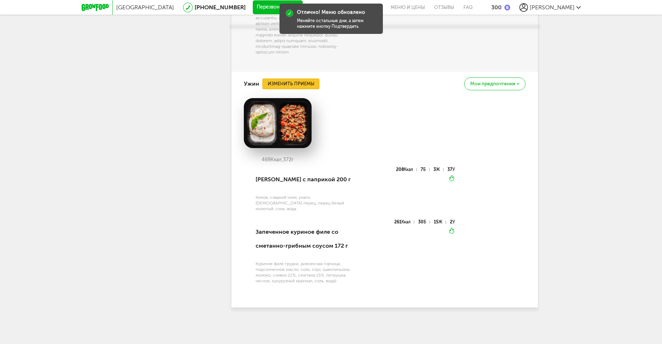
click at [300, 89] on button "Изменить приемы" at bounding box center [290, 83] width 57 height 11
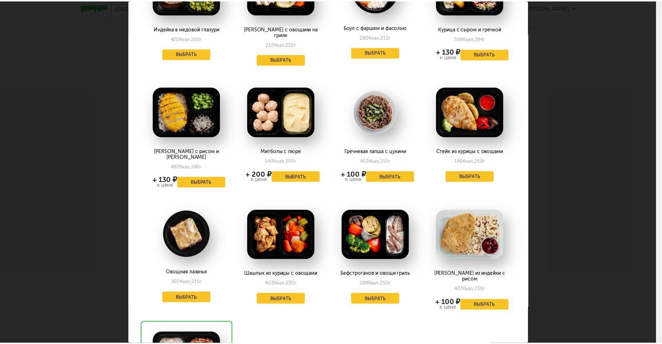
scroll to position [296, 0]
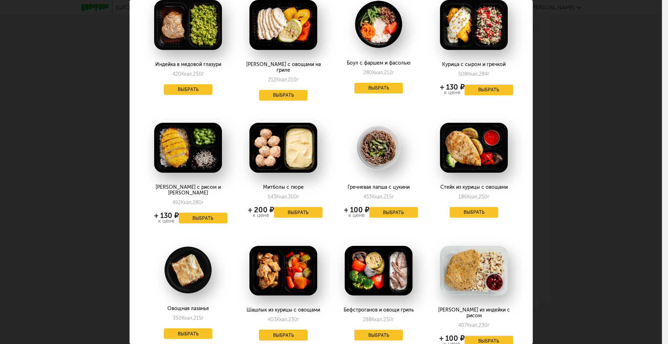
click at [296, 329] on button "Выбрать" at bounding box center [283, 334] width 48 height 11
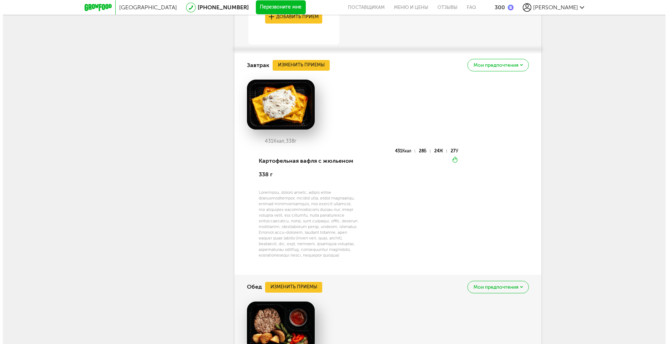
scroll to position [1835, 0]
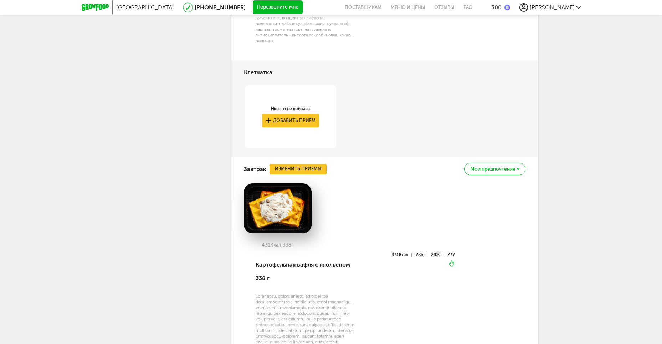
click at [297, 168] on button "Изменить приемы" at bounding box center [298, 169] width 57 height 11
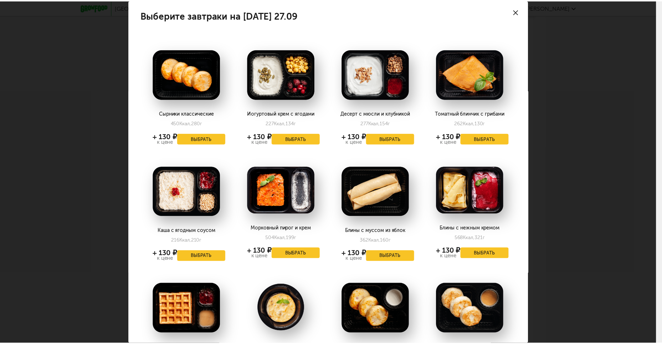
scroll to position [0, 0]
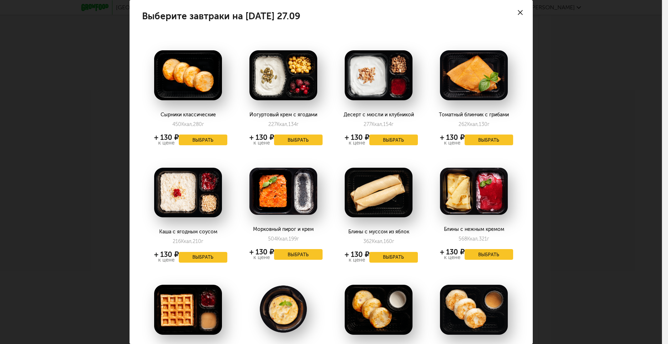
click at [517, 10] on icon at bounding box center [519, 12] width 5 height 5
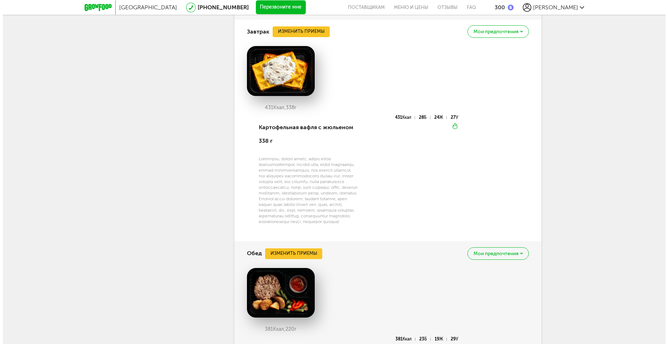
scroll to position [2049, 0]
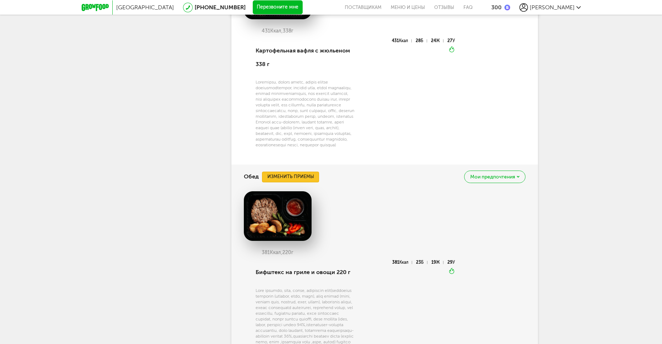
click at [289, 182] on button "Изменить приемы" at bounding box center [290, 177] width 57 height 11
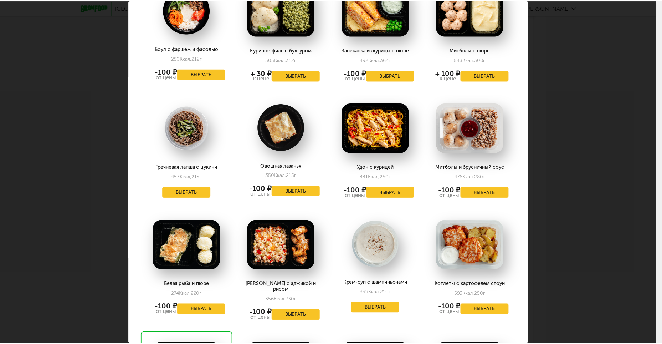
scroll to position [789, 0]
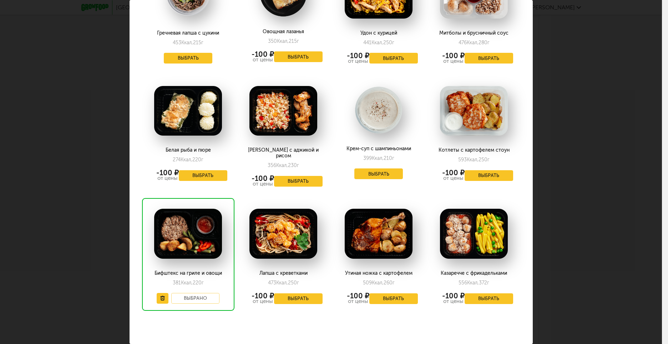
click at [583, 190] on div "Выберите обеды на [DATE] 27.09 Куриная котлета и булгур 330 Ккал, 210 г + 30 ₽ …" at bounding box center [330, 172] width 661 height 344
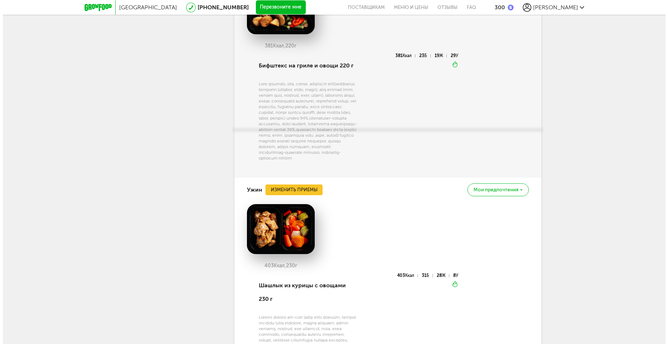
scroll to position [2370, 0]
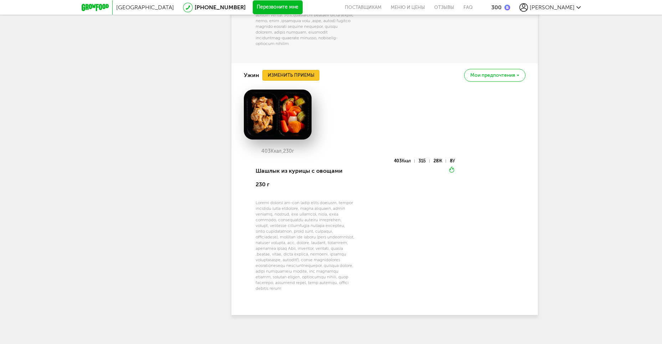
click at [298, 81] on button "Изменить приемы" at bounding box center [290, 75] width 57 height 11
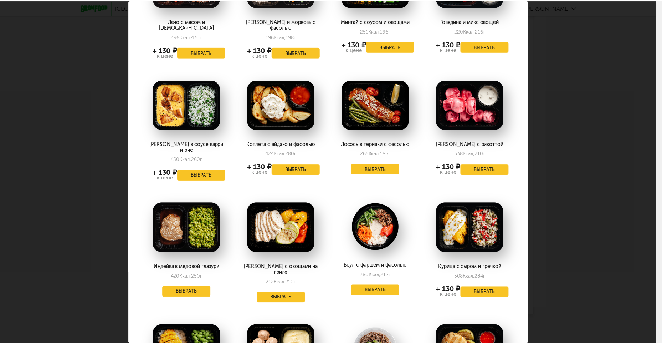
scroll to position [0, 0]
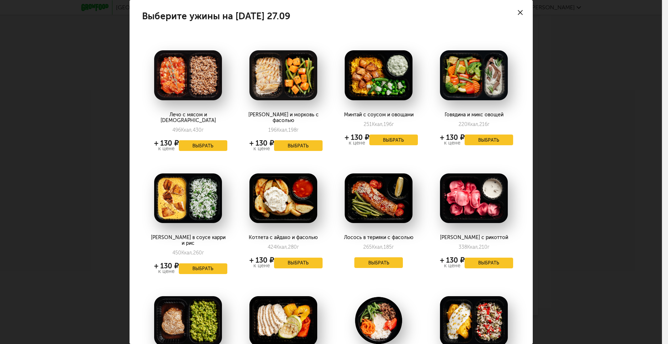
drag, startPoint x: 516, startPoint y: 11, endPoint x: 516, endPoint y: 16, distance: 5.0
click at [517, 11] on icon at bounding box center [519, 12] width 5 height 5
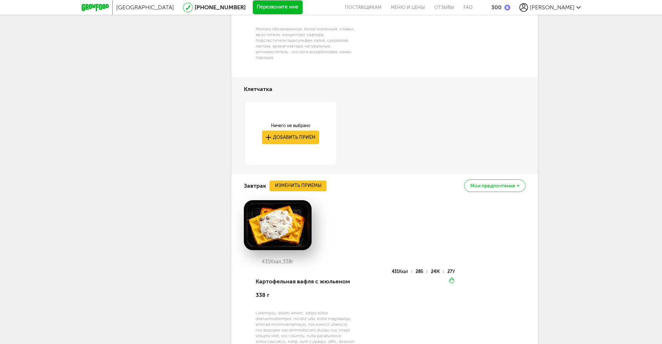
scroll to position [1569, 0]
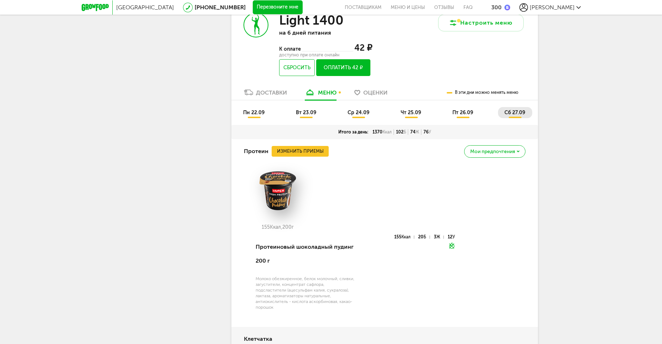
click at [353, 70] on button "Оплатить 42 ₽" at bounding box center [343, 67] width 54 height 17
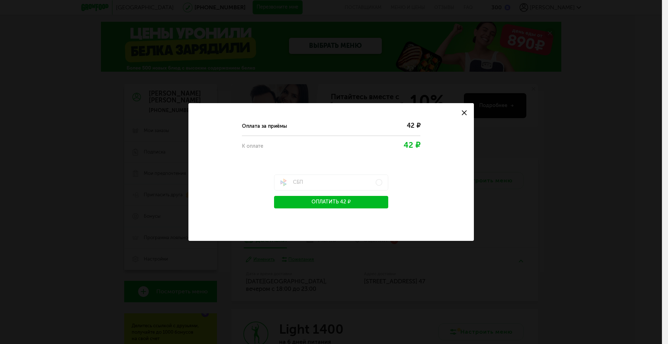
click at [352, 203] on button "Оплатить 42 ₽" at bounding box center [331, 202] width 114 height 12
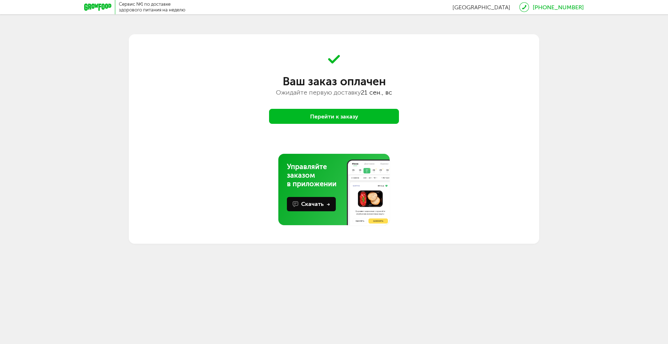
click at [302, 120] on button "Перейти к заказу" at bounding box center [334, 116] width 130 height 15
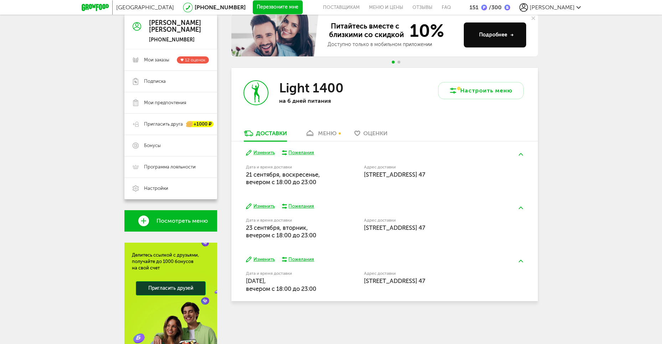
scroll to position [13, 0]
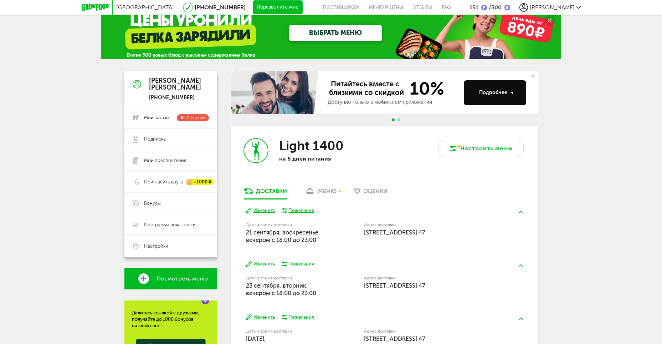
click at [148, 127] on link "[PERSON_NAME] заказы 12 оценок" at bounding box center [170, 117] width 93 height 21
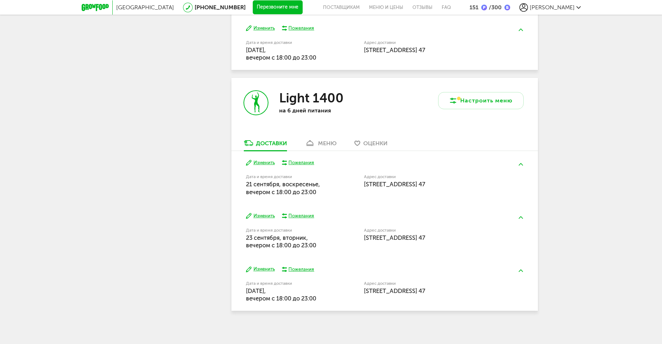
scroll to position [626, 0]
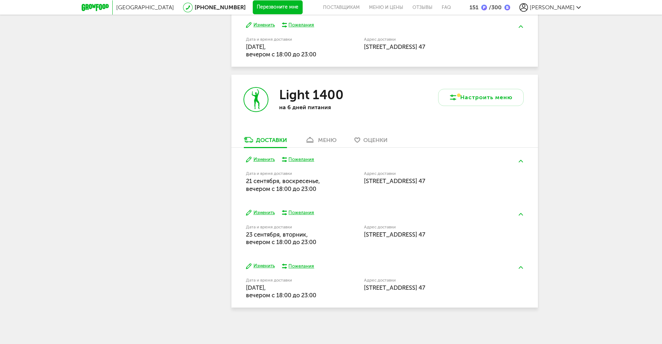
click at [330, 142] on div "меню" at bounding box center [327, 140] width 19 height 7
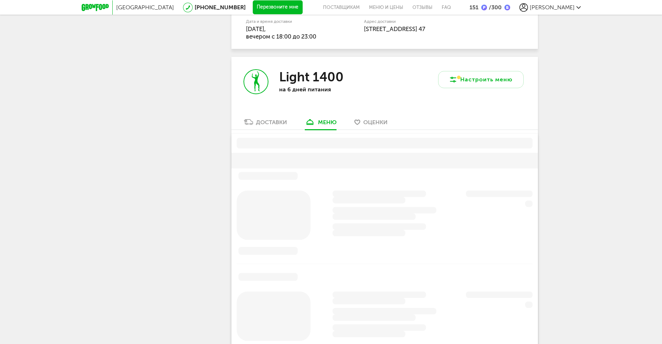
scroll to position [683, 0]
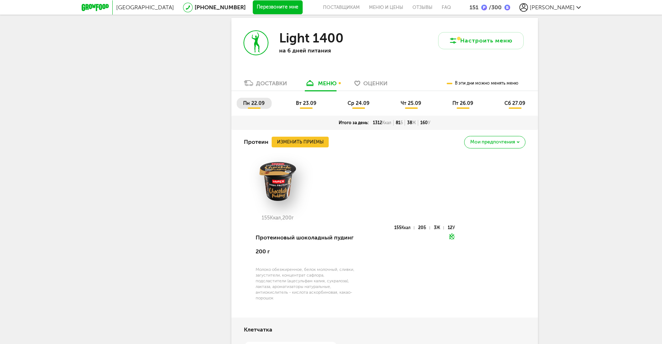
click at [520, 105] on span "сб 27.09" at bounding box center [515, 103] width 21 height 6
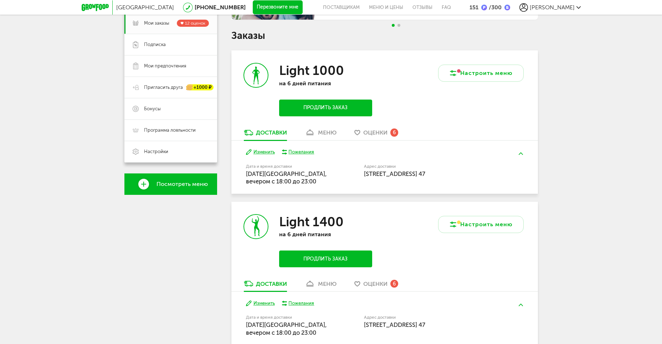
scroll to position [120, 0]
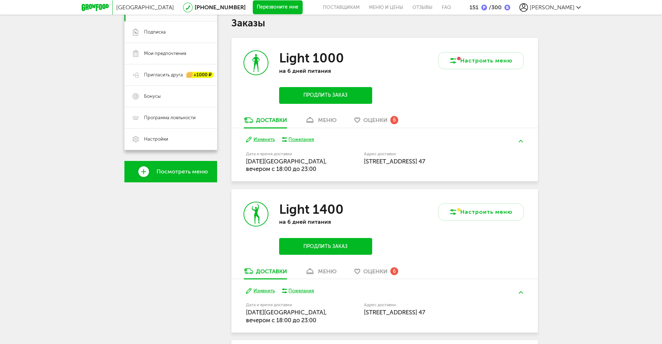
click at [328, 124] on link "меню" at bounding box center [320, 121] width 39 height 11
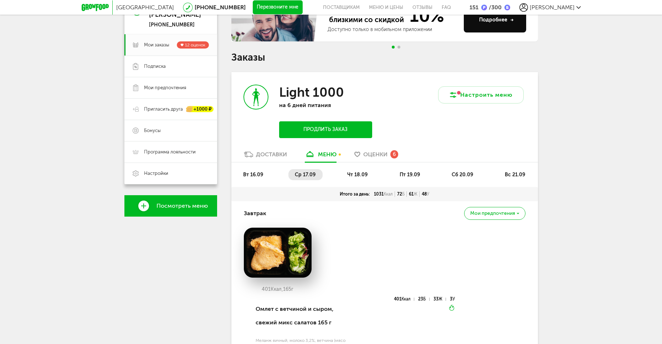
scroll to position [68, 0]
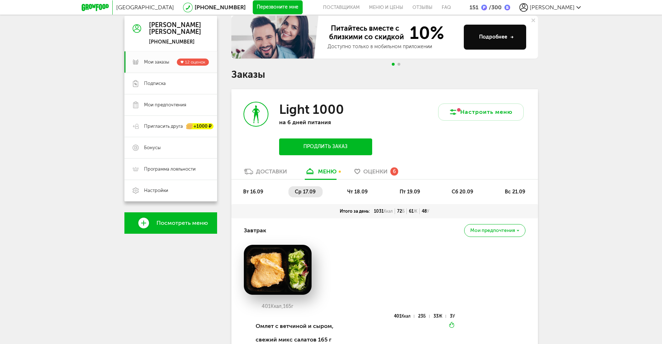
click at [361, 195] on li "чт 18.09" at bounding box center [358, 191] width 34 height 11
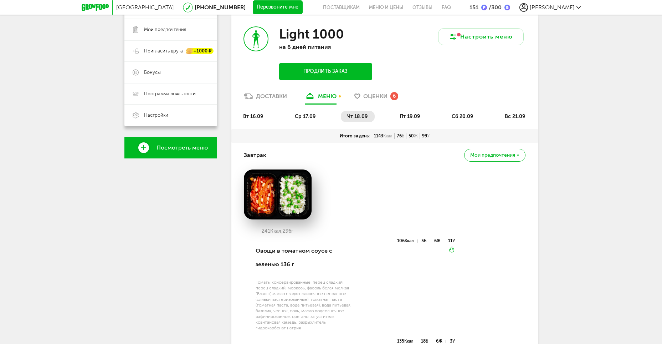
scroll to position [211, 0]
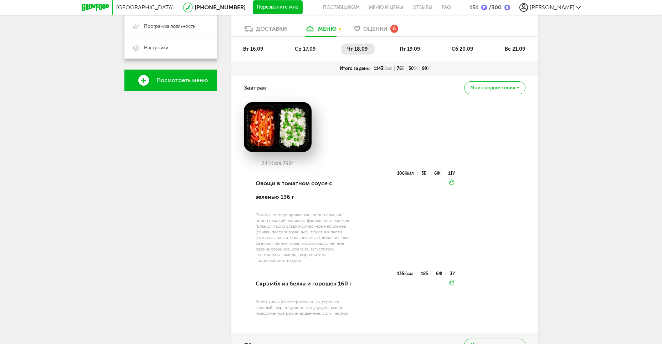
click at [411, 48] on span "пт 19.09" at bounding box center [410, 49] width 20 height 6
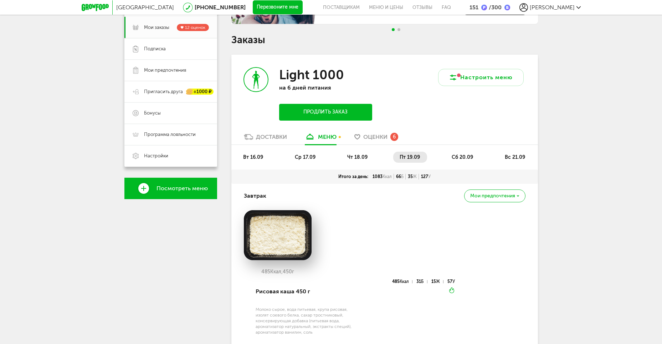
scroll to position [0, 0]
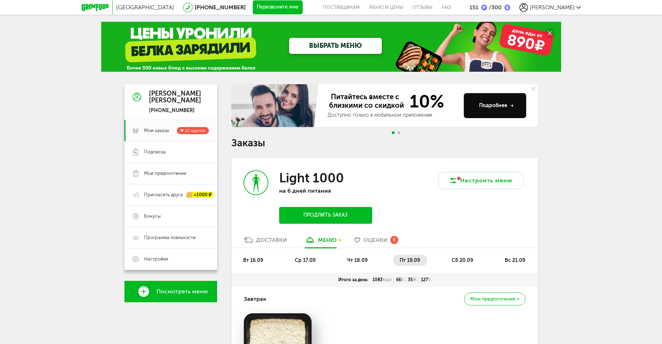
click at [460, 257] on span "сб 20.09" at bounding box center [462, 260] width 21 height 6
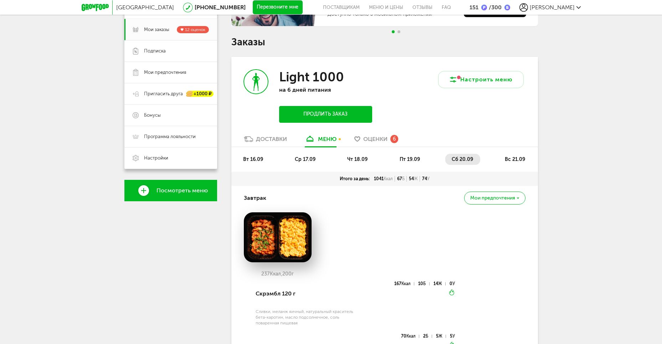
scroll to position [107, 0]
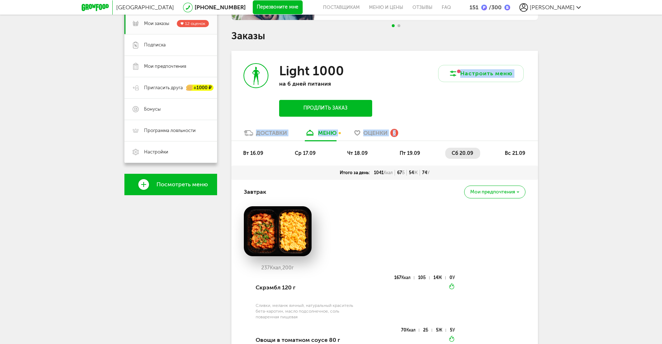
drag, startPoint x: 433, startPoint y: 129, endPoint x: 419, endPoint y: 145, distance: 21.5
click at [416, 151] on span "пт 19.09" at bounding box center [410, 153] width 20 height 6
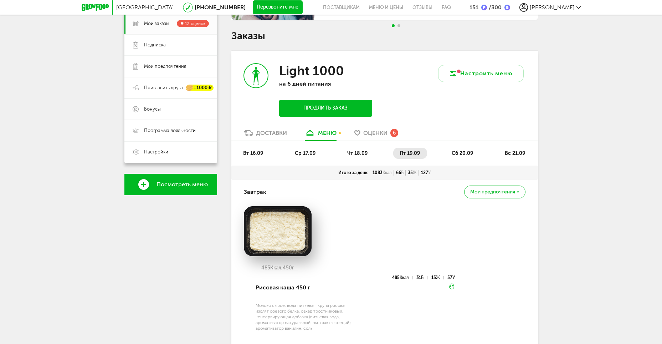
click at [455, 151] on span "сб 20.09" at bounding box center [462, 153] width 21 height 6
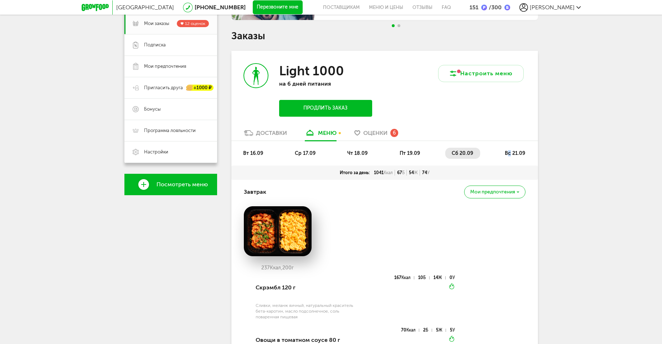
drag, startPoint x: 509, startPoint y: 150, endPoint x: 514, endPoint y: 152, distance: 5.0
click at [510, 152] on span "вс 21.09" at bounding box center [515, 153] width 20 height 6
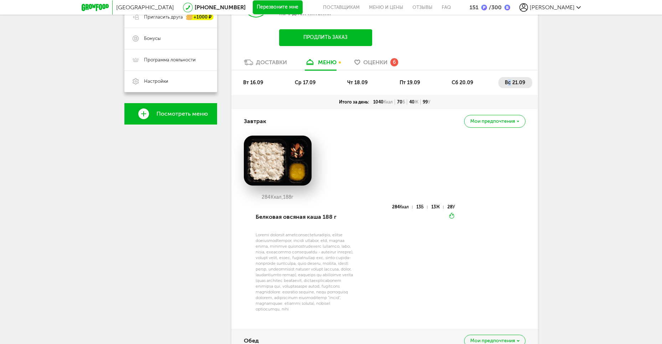
scroll to position [178, 0]
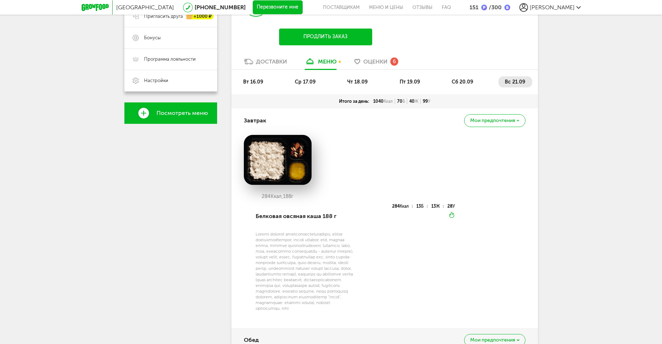
click at [379, 220] on div "284 Ккал 13 Б 13 Ж 28 У Вкуснее разогреть" at bounding box center [404, 261] width 101 height 115
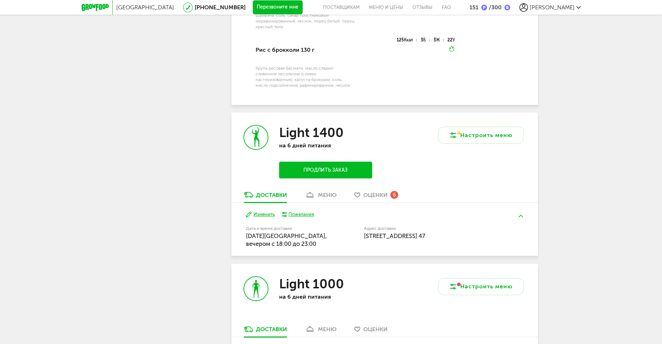
scroll to position [891, 0]
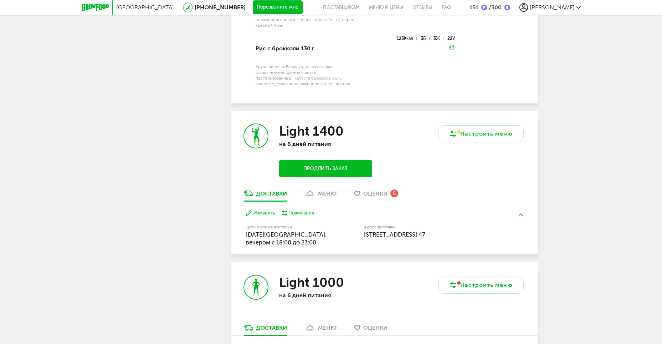
click at [322, 190] on div "меню" at bounding box center [327, 193] width 19 height 7
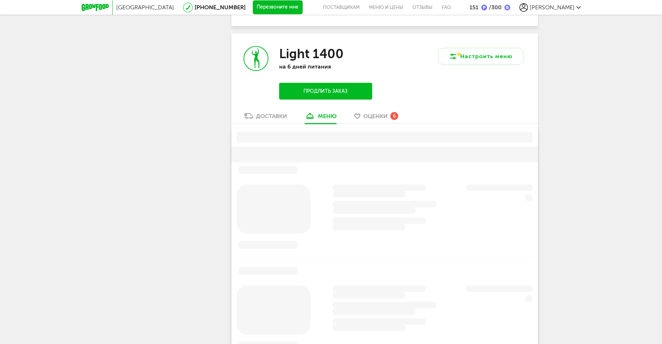
scroll to position [977, 0]
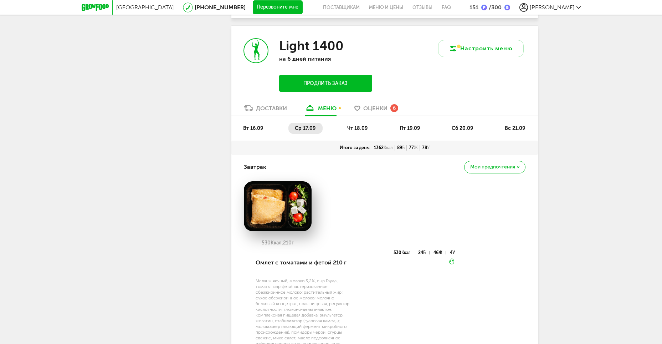
click at [418, 125] on span "пт 19.09" at bounding box center [410, 128] width 20 height 6
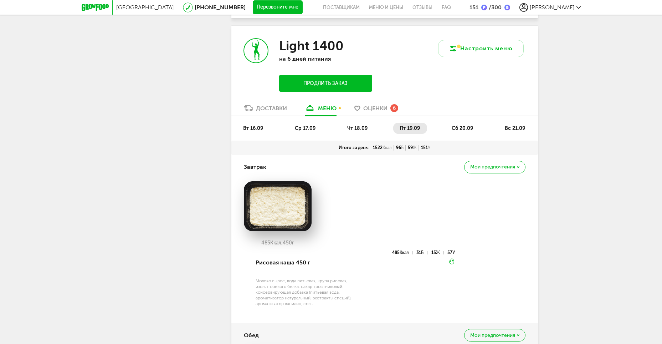
click at [353, 125] on span "чт 18.09" at bounding box center [357, 128] width 20 height 6
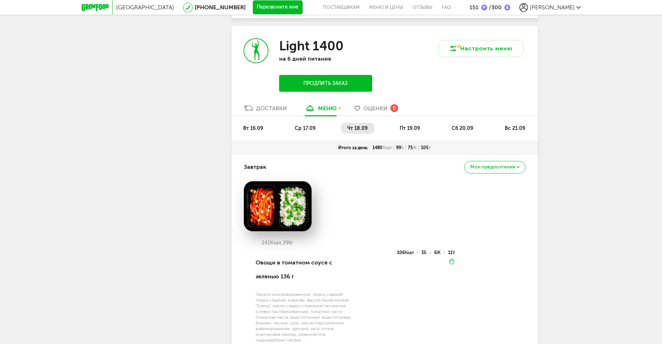
click at [445, 123] on ul "вт 16.09 ср 17.09 чт 18.09 пт 19.09 сб 20.09 вс 21.09" at bounding box center [385, 132] width 296 height 18
click at [455, 125] on span "сб 20.09" at bounding box center [462, 128] width 21 height 6
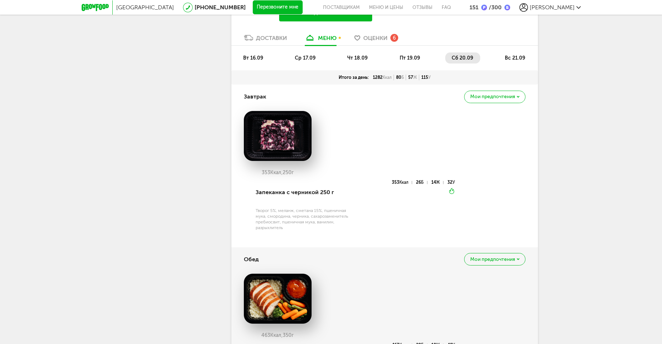
scroll to position [941, 0]
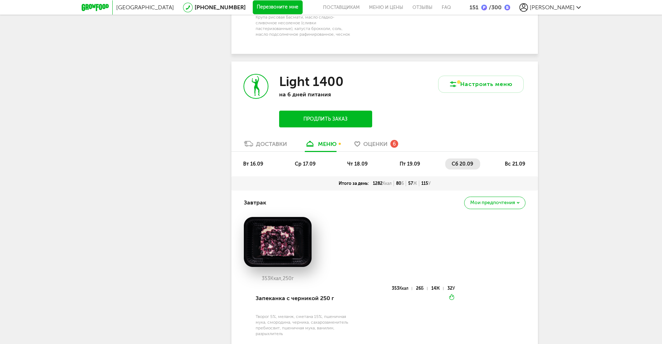
click at [514, 158] on li "вс 21.09" at bounding box center [516, 163] width 34 height 11
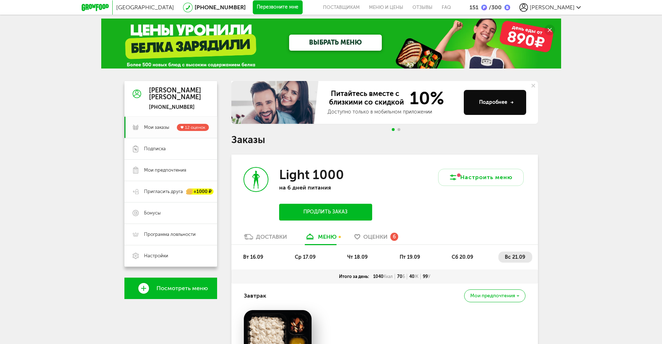
scroll to position [0, 0]
